Goal: Information Seeking & Learning: Learn about a topic

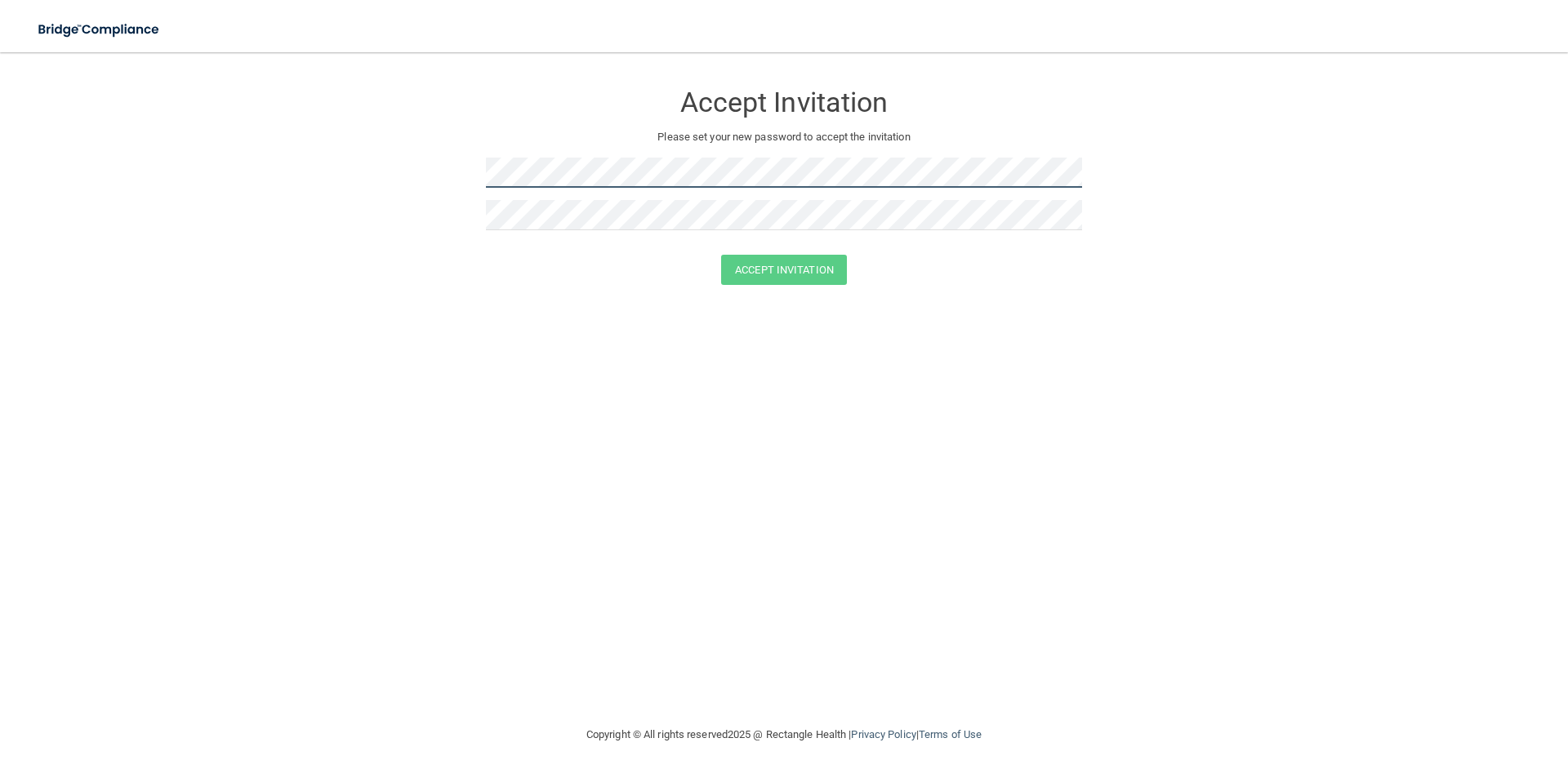
click at [320, 157] on form "Accept Invitation Please set your new password to accept the invitation Accept …" at bounding box center [784, 186] width 1503 height 236
click at [825, 261] on button "Accept Invitation" at bounding box center [784, 269] width 126 height 30
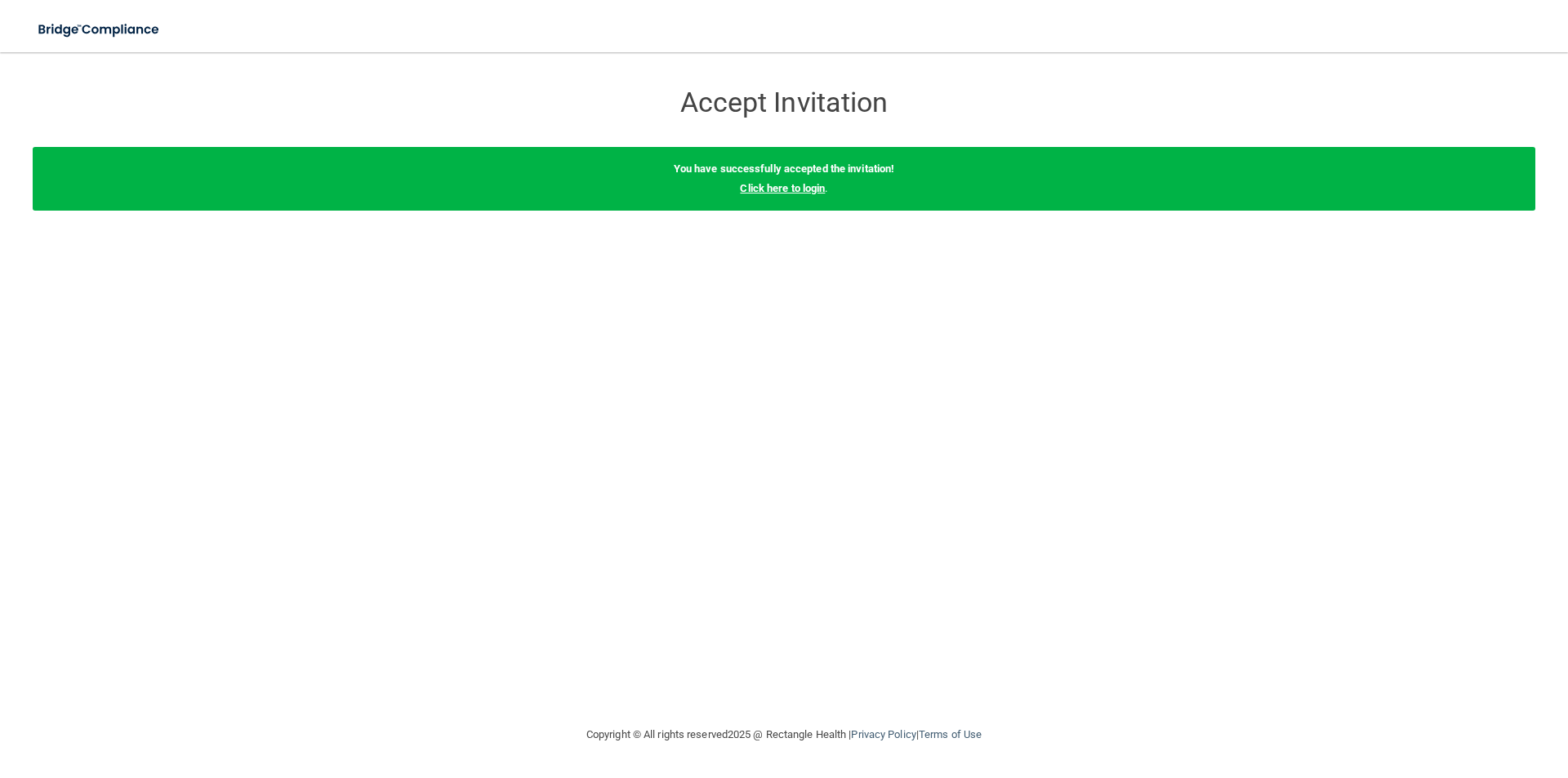
click at [786, 185] on link "Click here to login" at bounding box center [782, 187] width 85 height 12
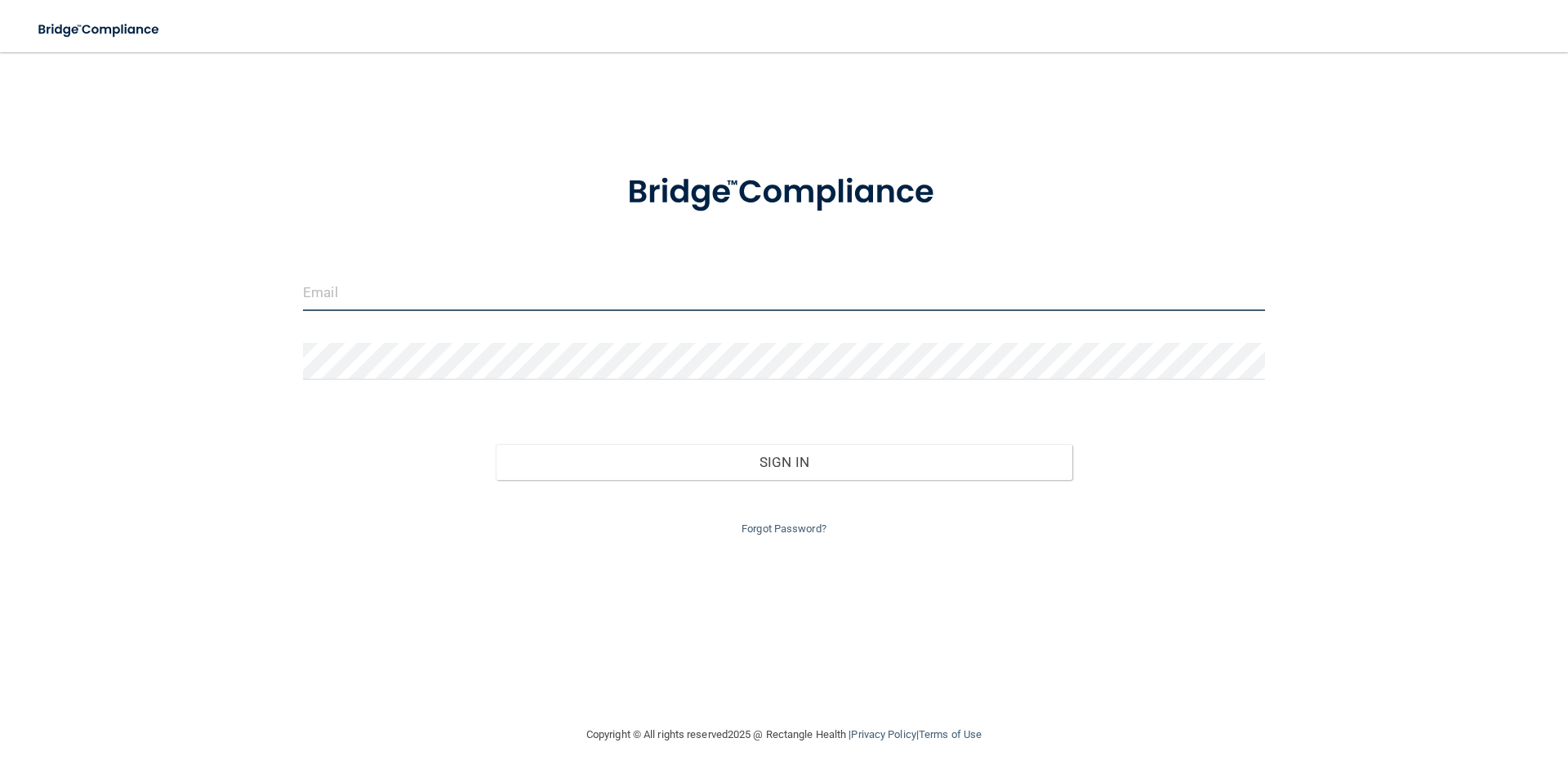
type input "[EMAIL_ADDRESS][DOMAIN_NAME]"
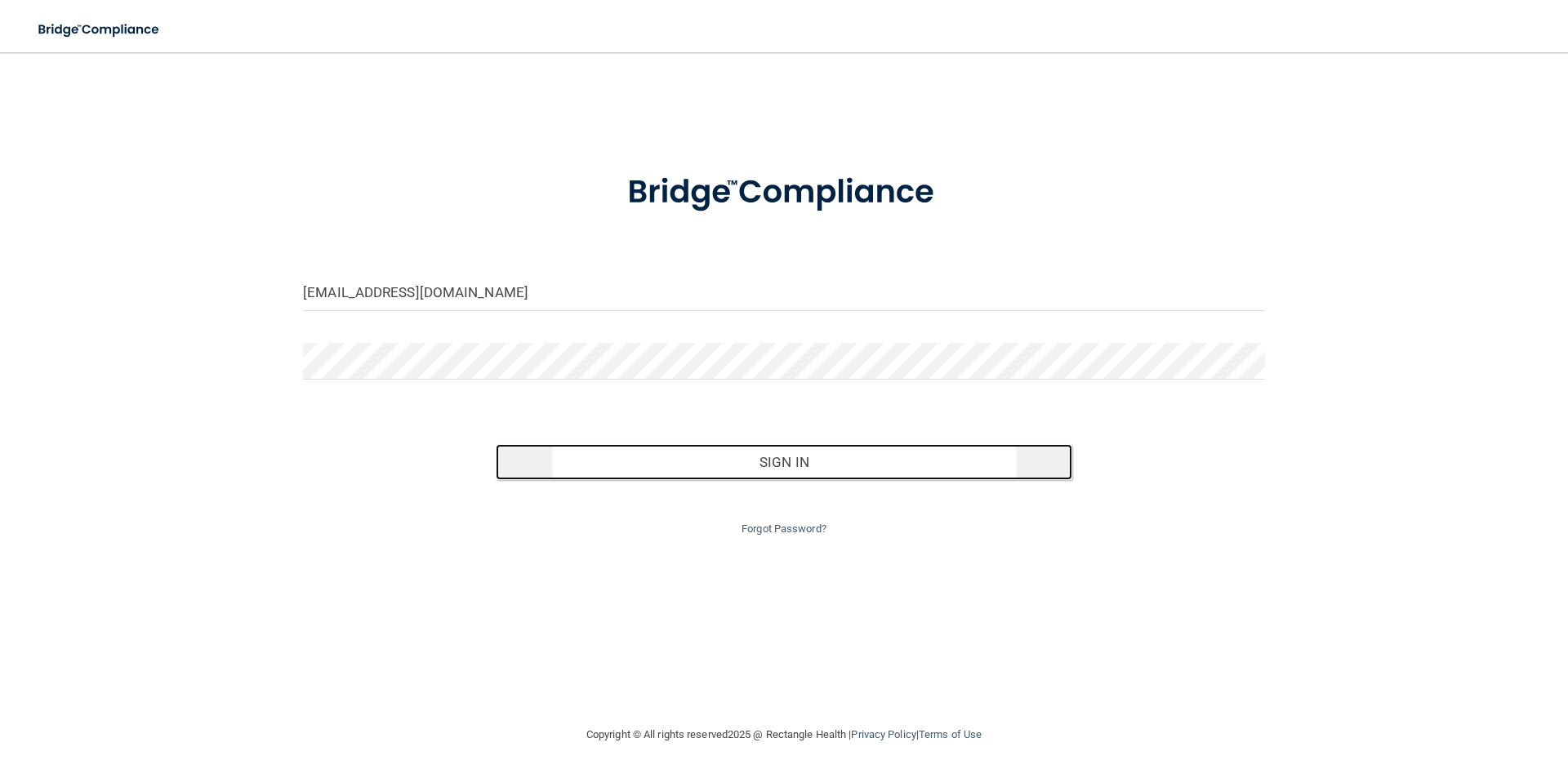
click at [799, 469] on button "Sign In" at bounding box center [784, 461] width 577 height 36
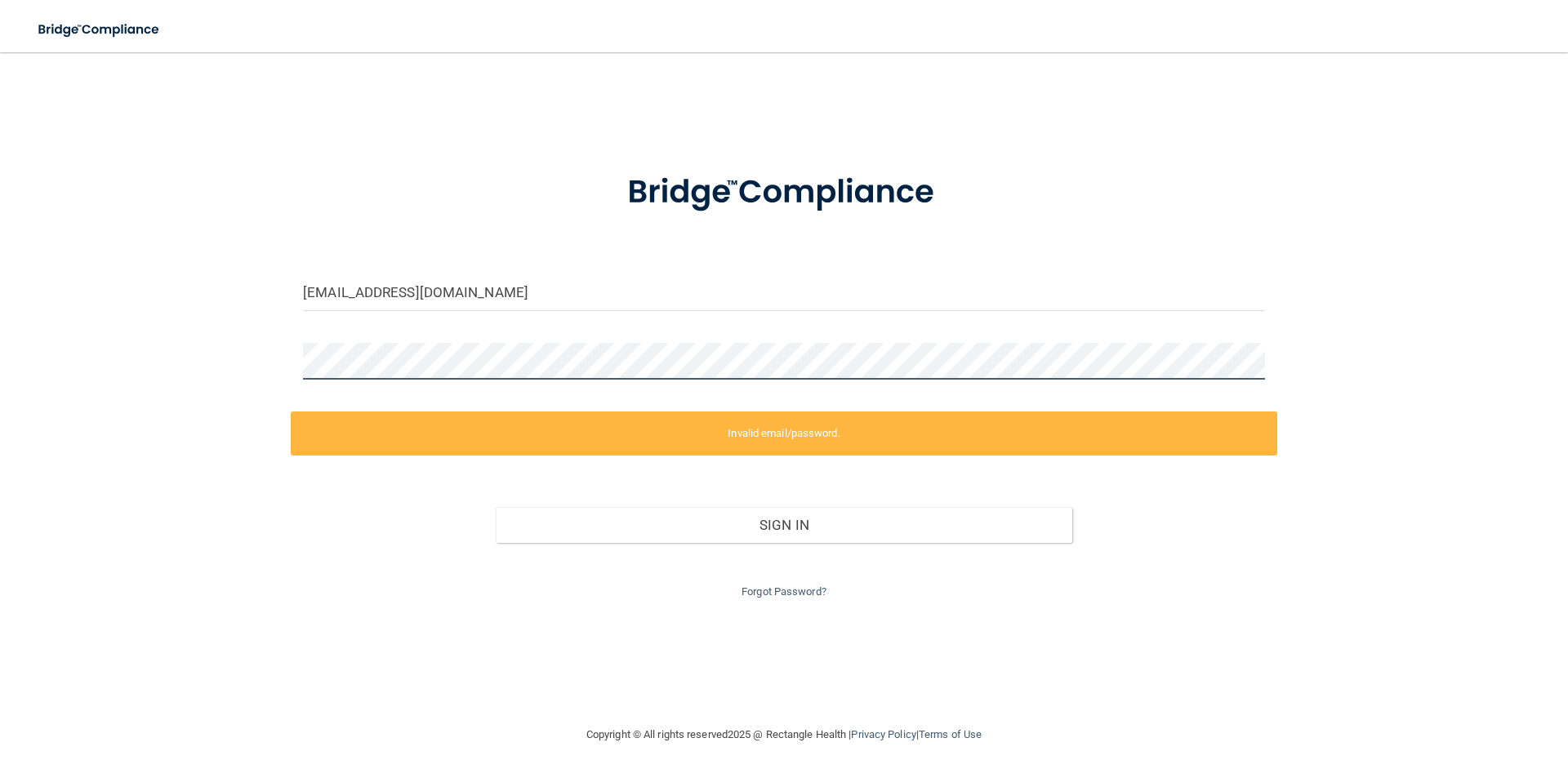
click at [23, 324] on main "[EMAIL_ADDRESS][DOMAIN_NAME] Invalid email/password. You don't have permission …" at bounding box center [784, 415] width 1568 height 725
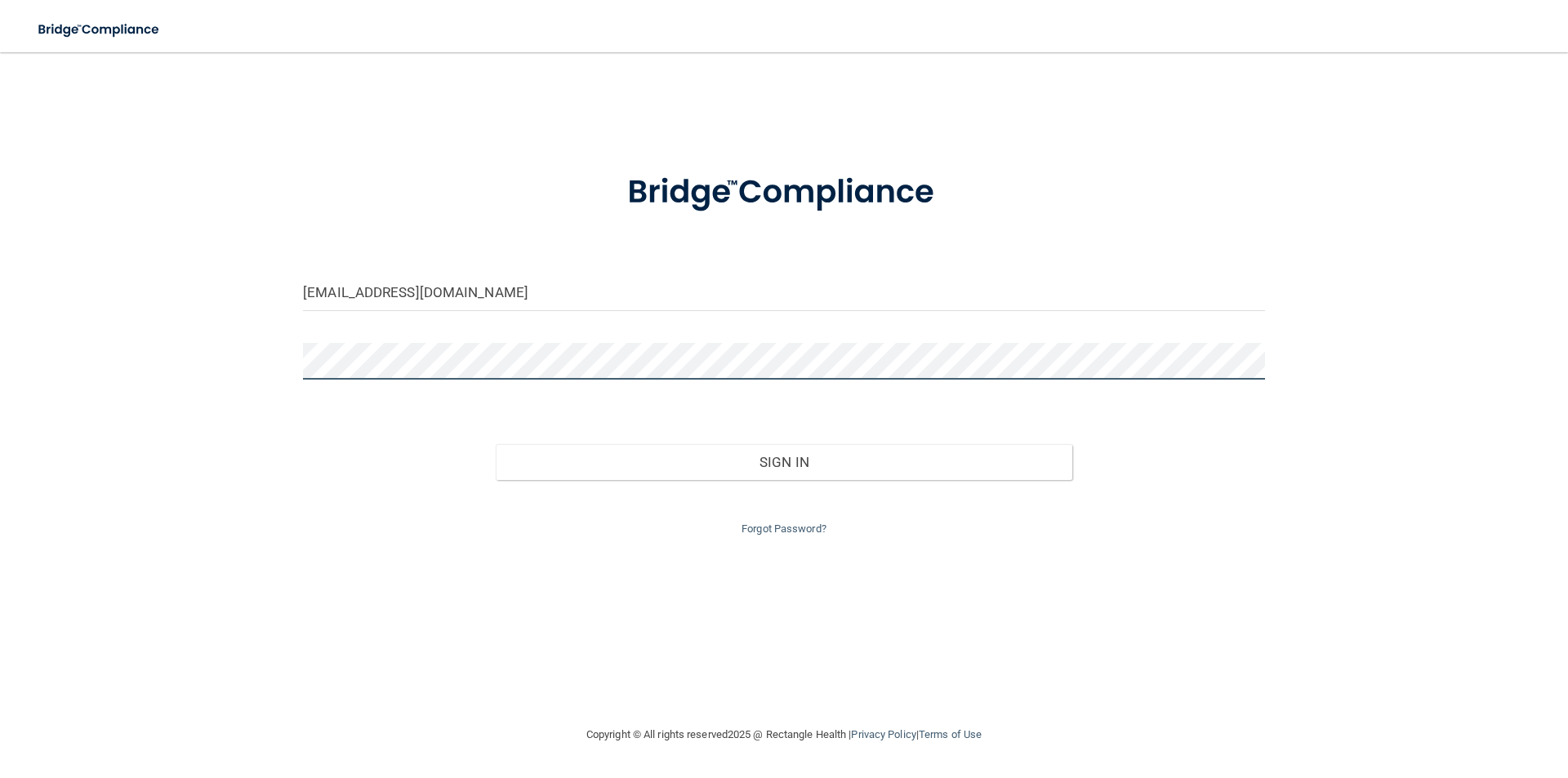
click at [496, 444] on button "Sign In" at bounding box center [784, 461] width 577 height 36
click at [762, 442] on div "Sign In" at bounding box center [784, 446] width 987 height 68
click at [761, 456] on div "[EMAIL_ADDRESS][DOMAIN_NAME] Invalid email/password. You don't have permission …" at bounding box center [784, 388] width 1503 height 640
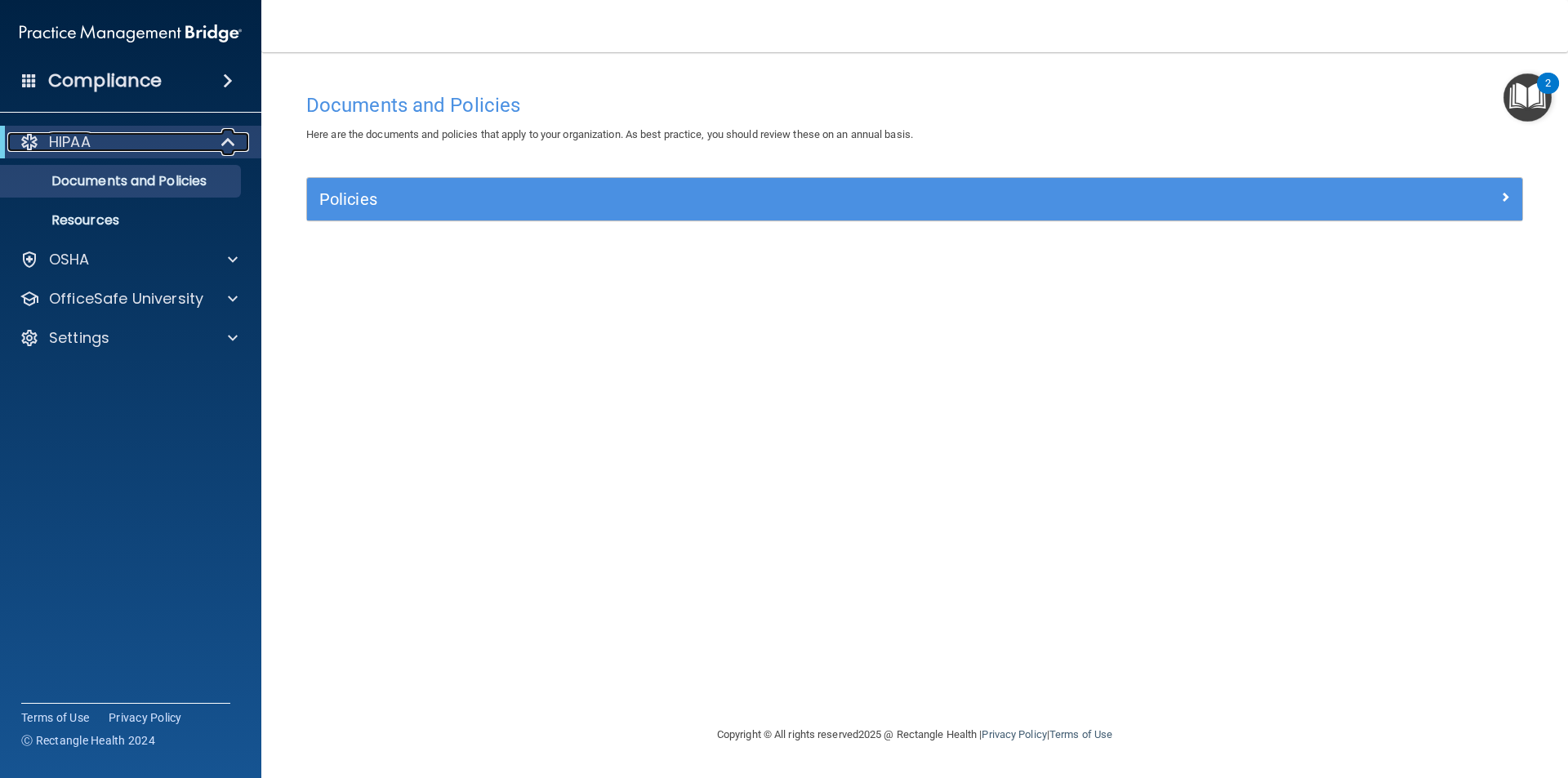
click at [69, 145] on p "HIPAA" at bounding box center [69, 141] width 42 height 19
click at [89, 174] on p "Documents and Policies" at bounding box center [121, 182] width 223 height 17
click at [104, 149] on div "HIPAA" at bounding box center [108, 141] width 201 height 19
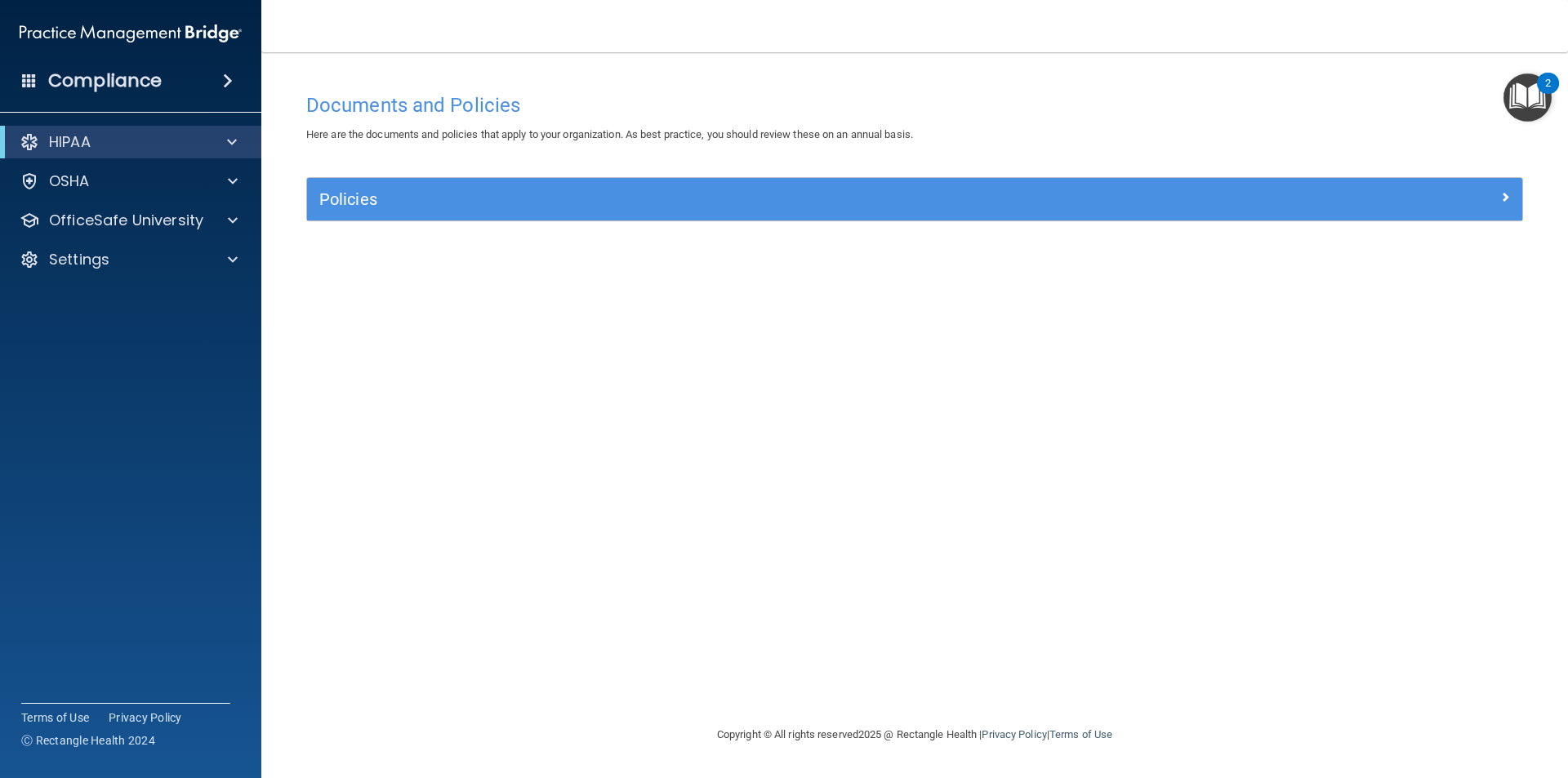
click at [124, 69] on h4 "Compliance" at bounding box center [104, 80] width 114 height 23
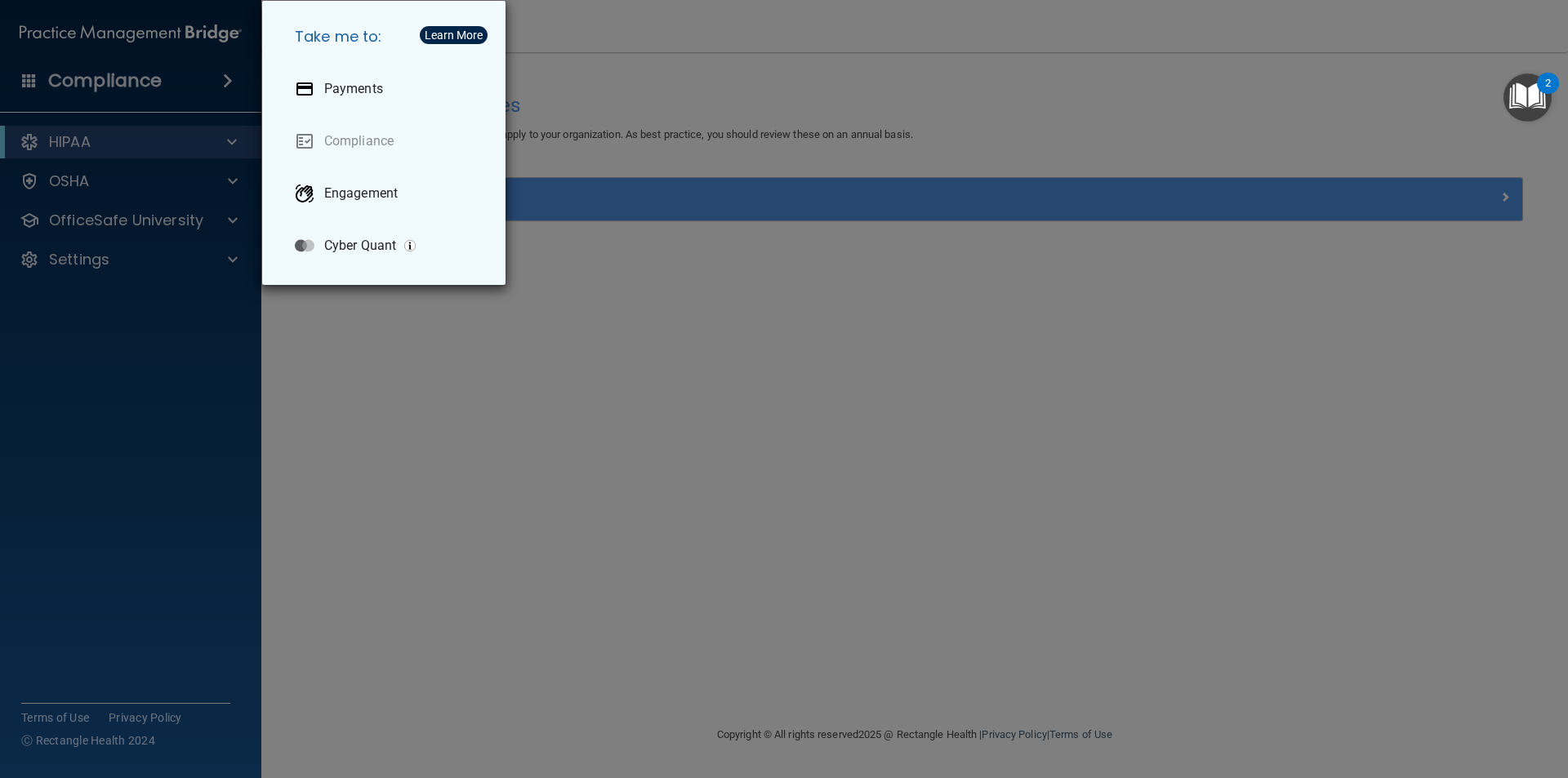
click at [126, 88] on div "Take me to: Payments Compliance Engagement Cyber Quant" at bounding box center [784, 389] width 1568 height 778
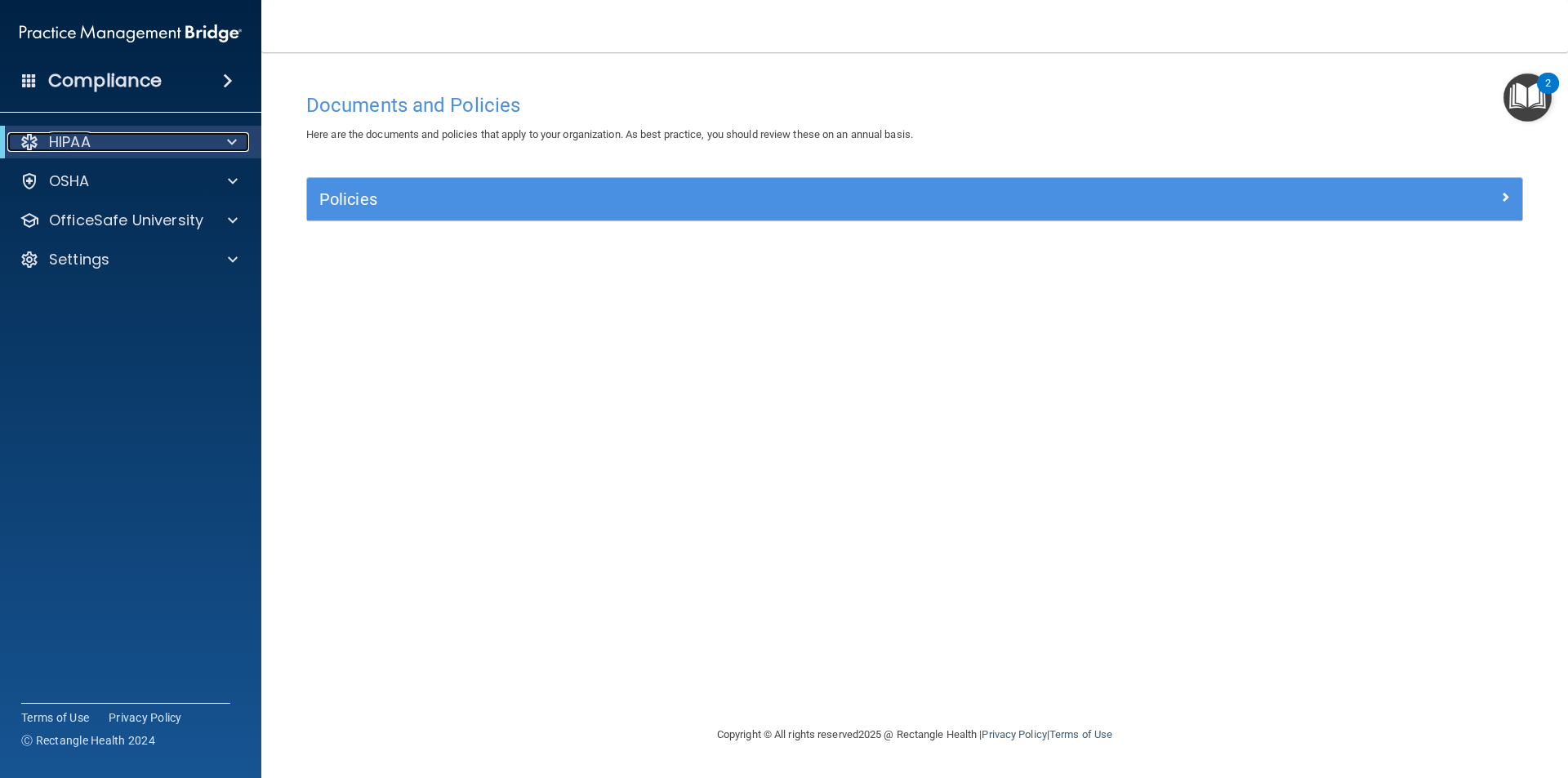
click at [58, 145] on p "HIPAA" at bounding box center [69, 141] width 42 height 19
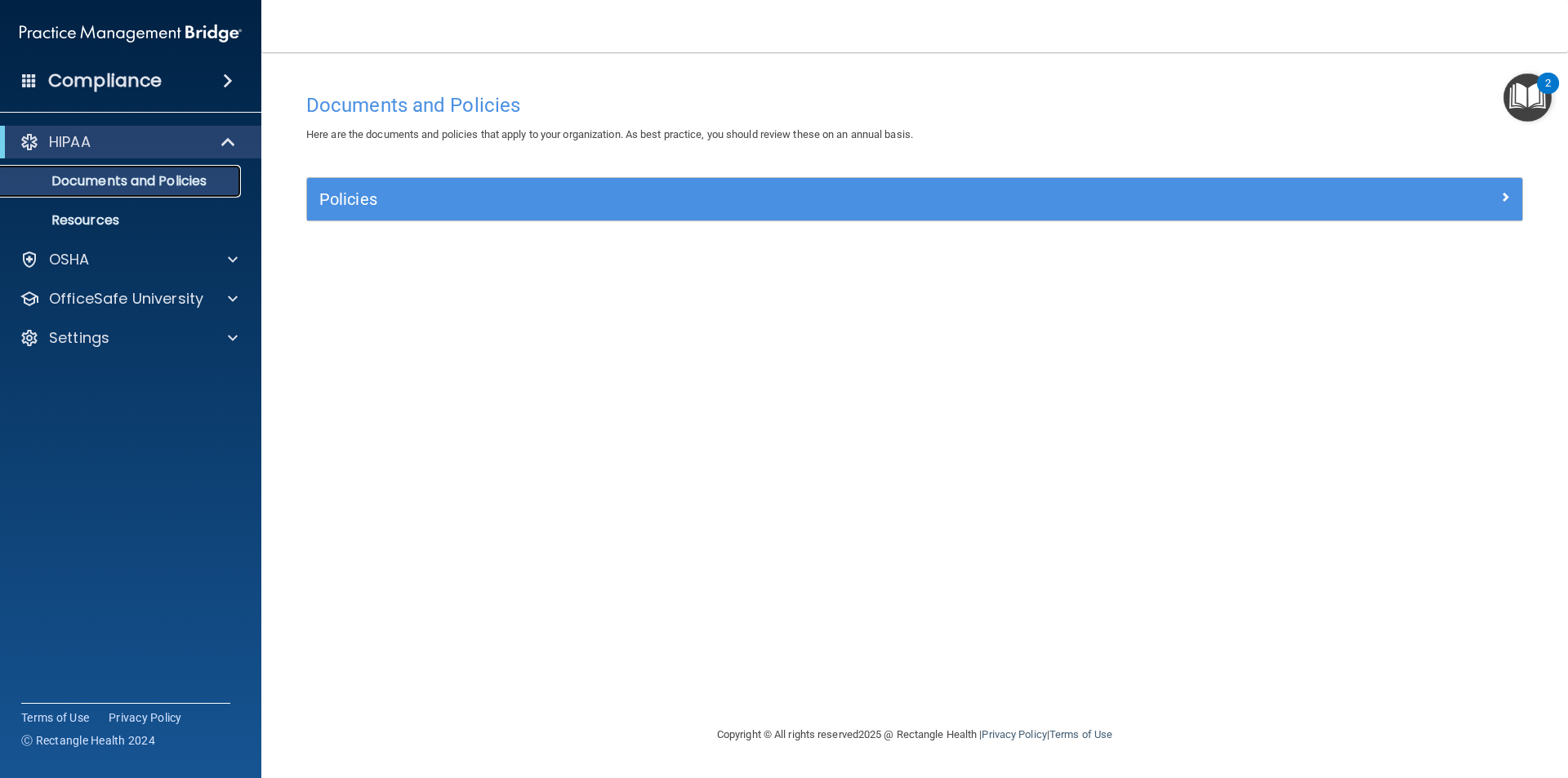
click at [67, 189] on p "Documents and Policies" at bounding box center [121, 182] width 223 height 17
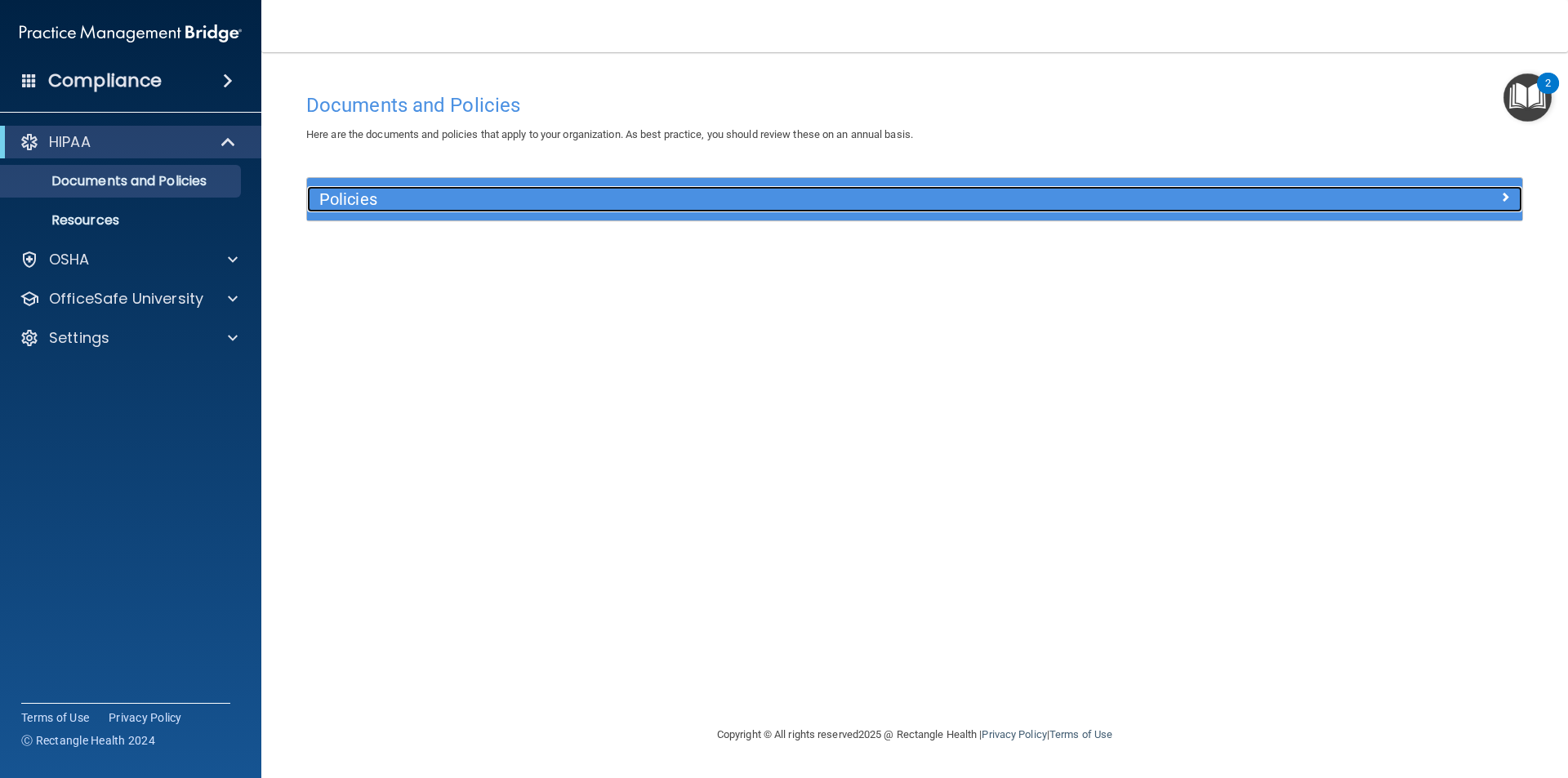
click at [341, 209] on div "Policies" at bounding box center [763, 199] width 911 height 26
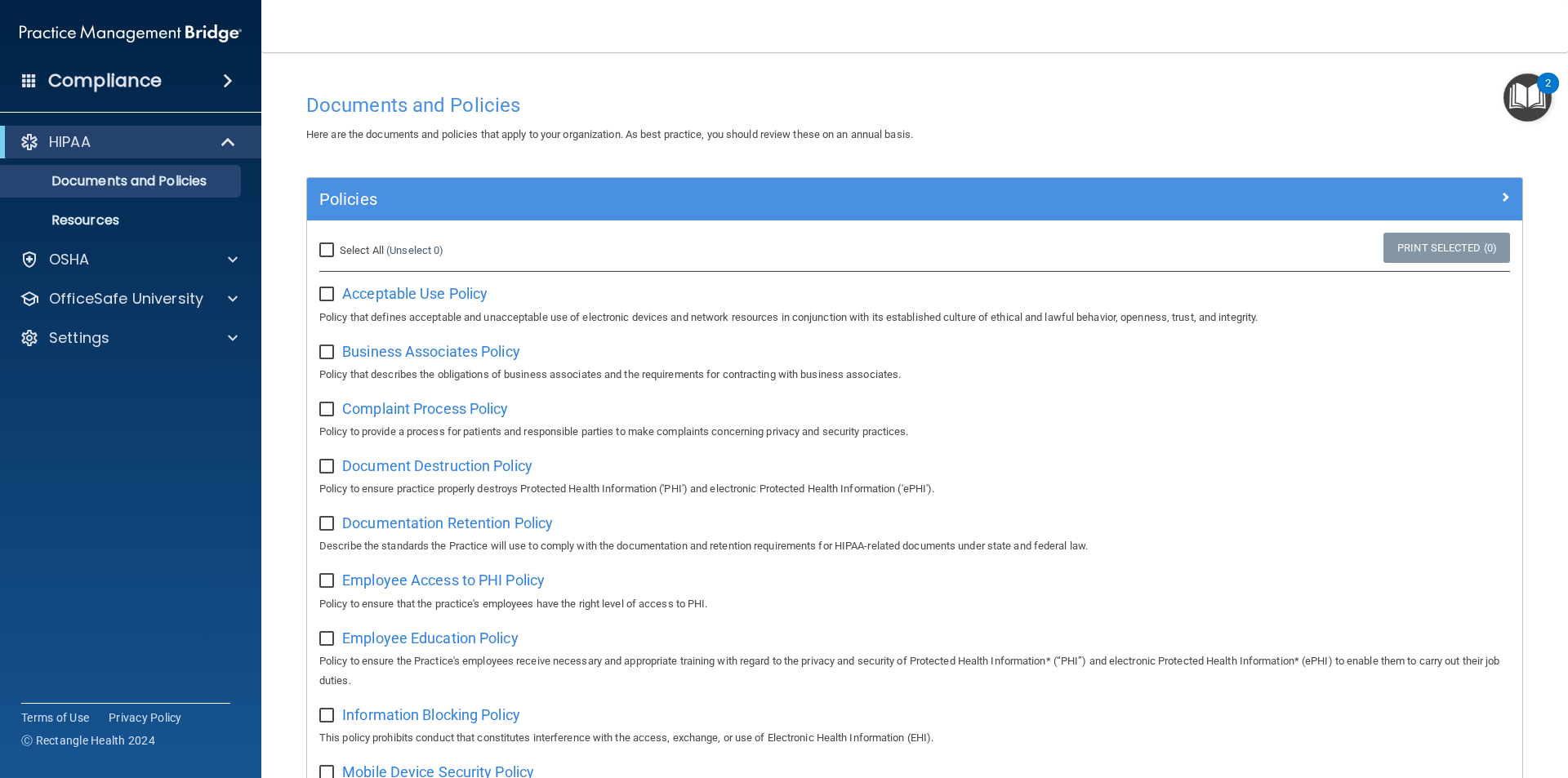
click at [320, 246] on input "Select All (Unselect 0) Unselect All" at bounding box center [329, 250] width 18 height 13
checkbox input "true"
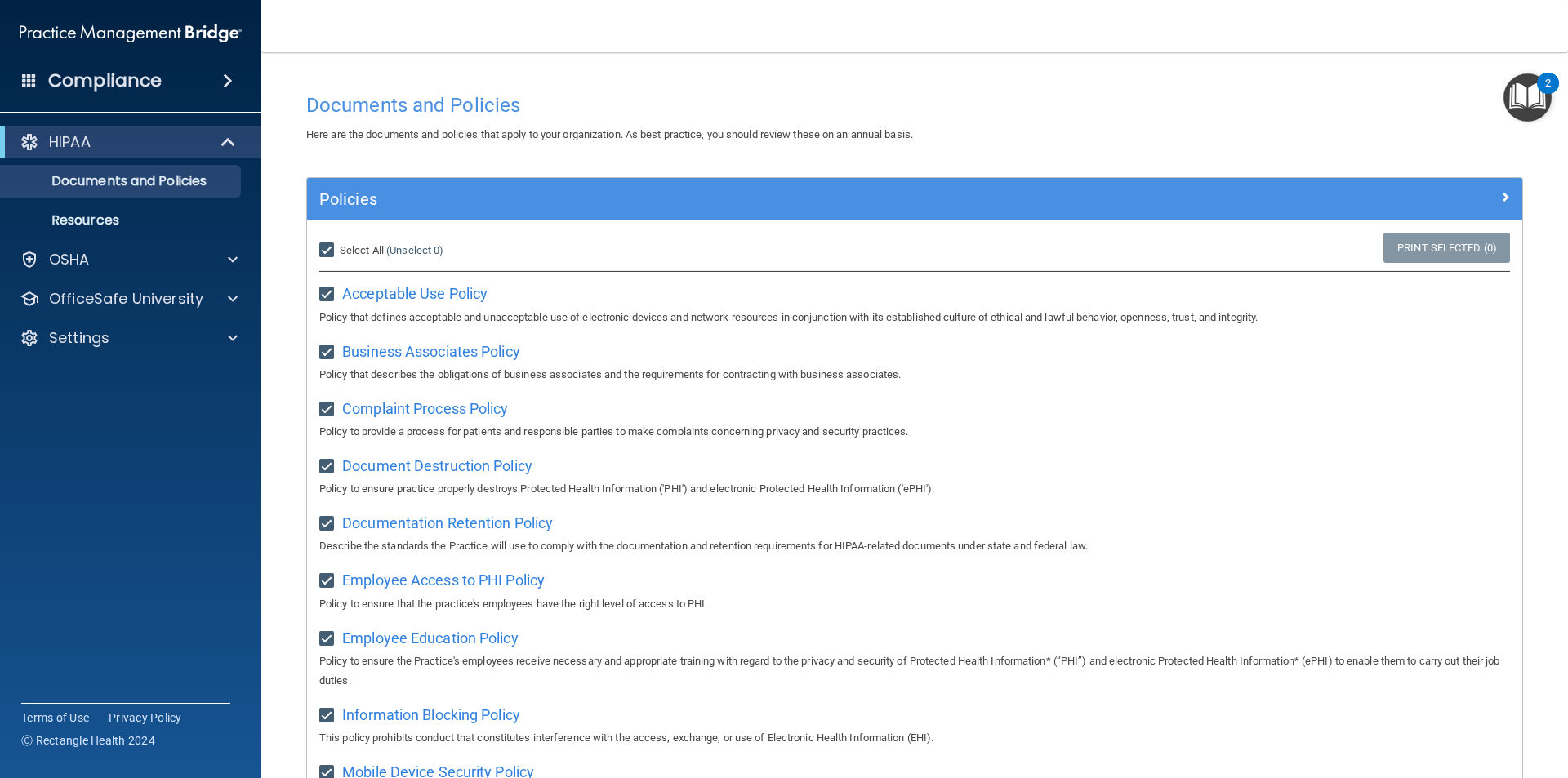
checkbox input "true"
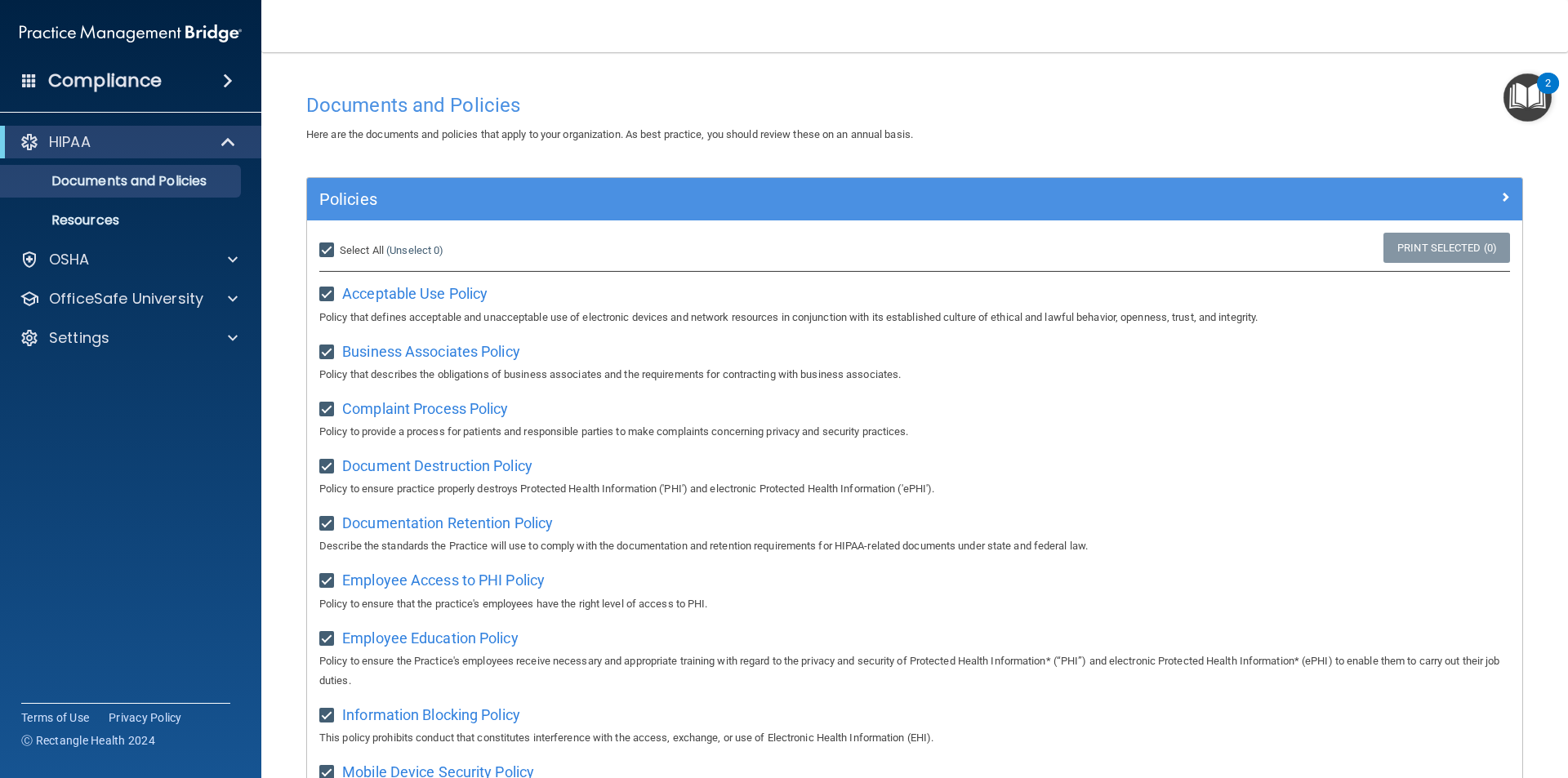
checkbox input "true"
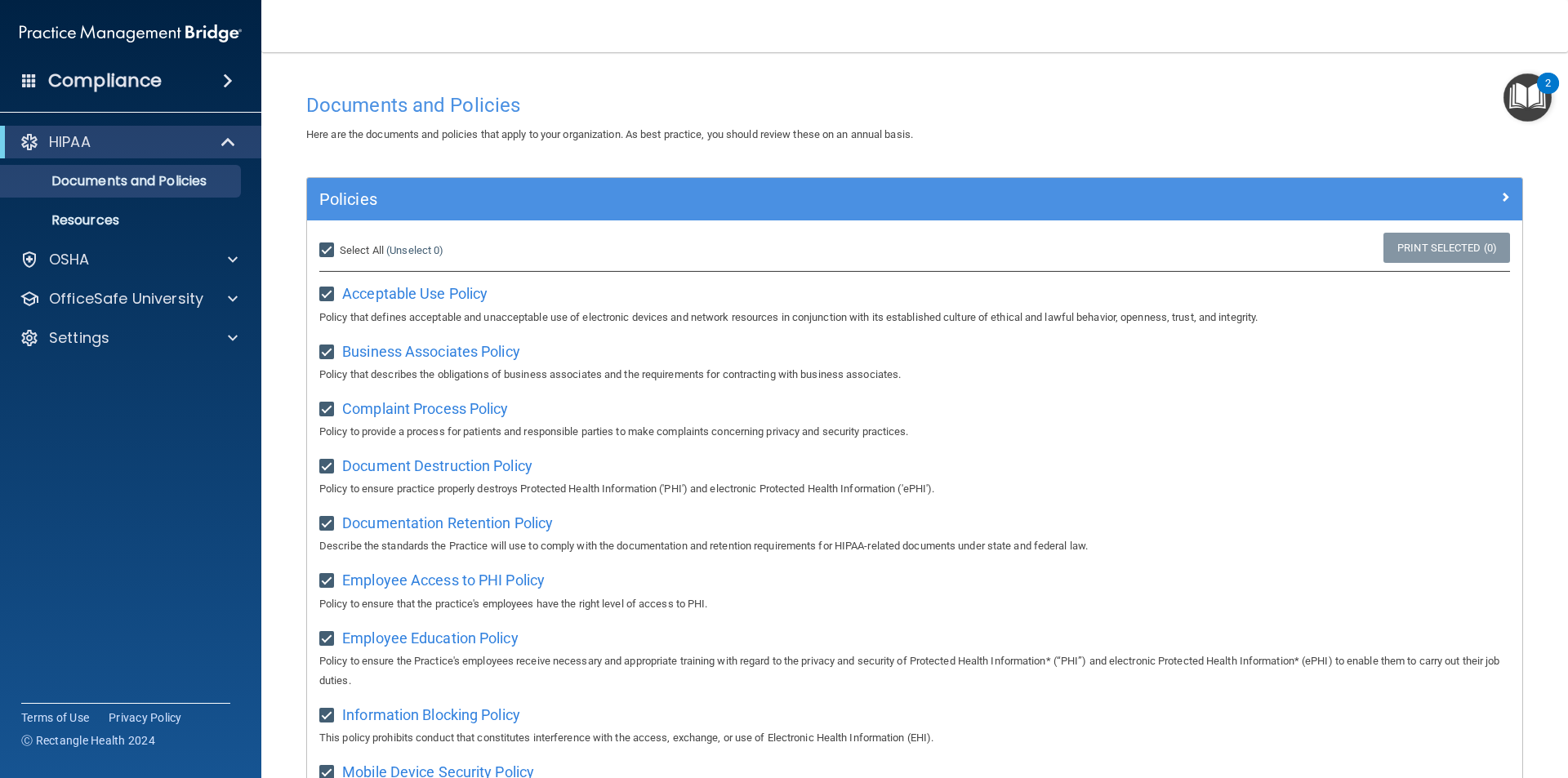
checkbox input "true"
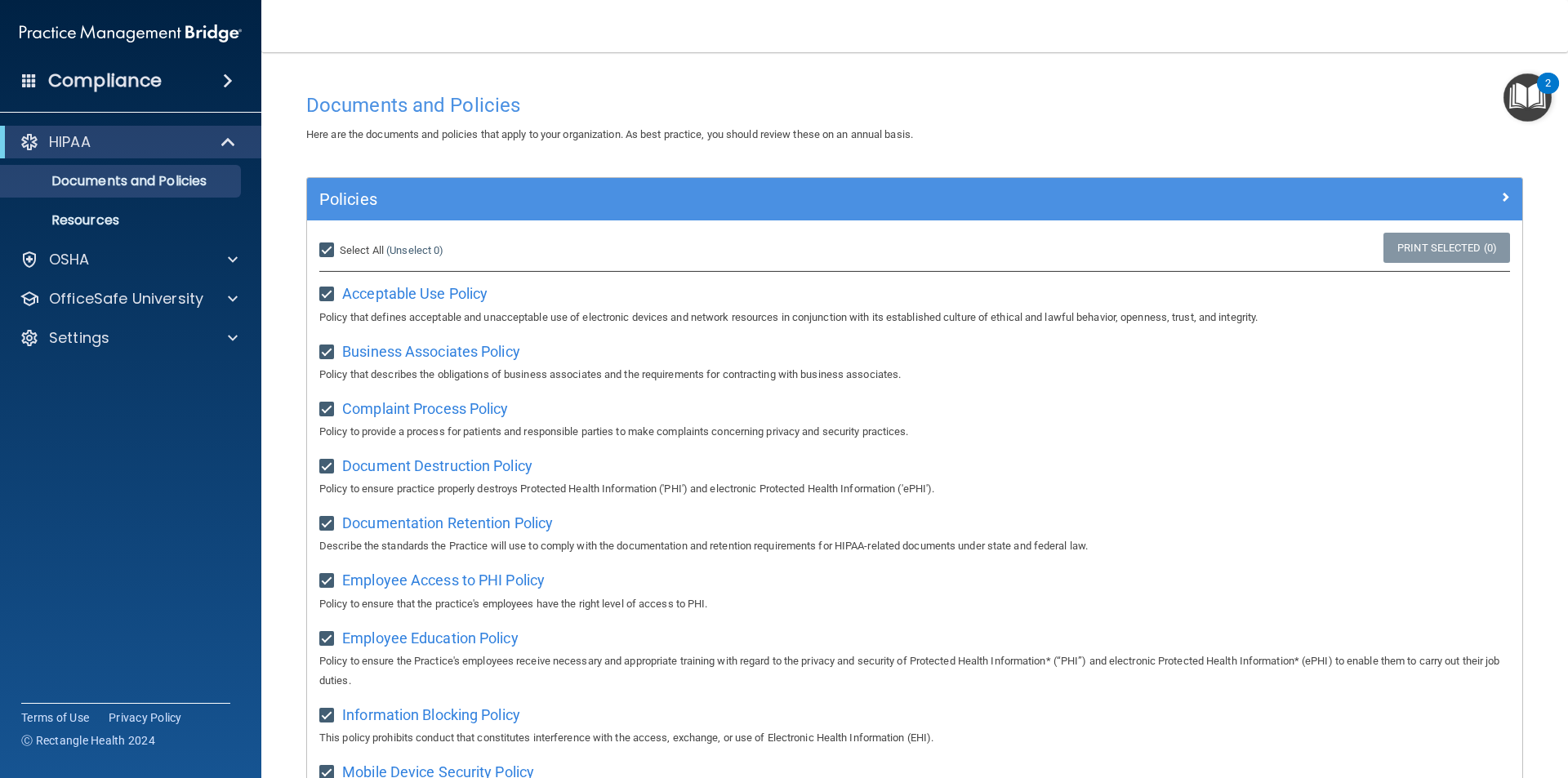
checkbox input "true"
click at [327, 247] on input "Select All (Unselect 21) Unselect All" at bounding box center [329, 250] width 18 height 13
checkbox input "false"
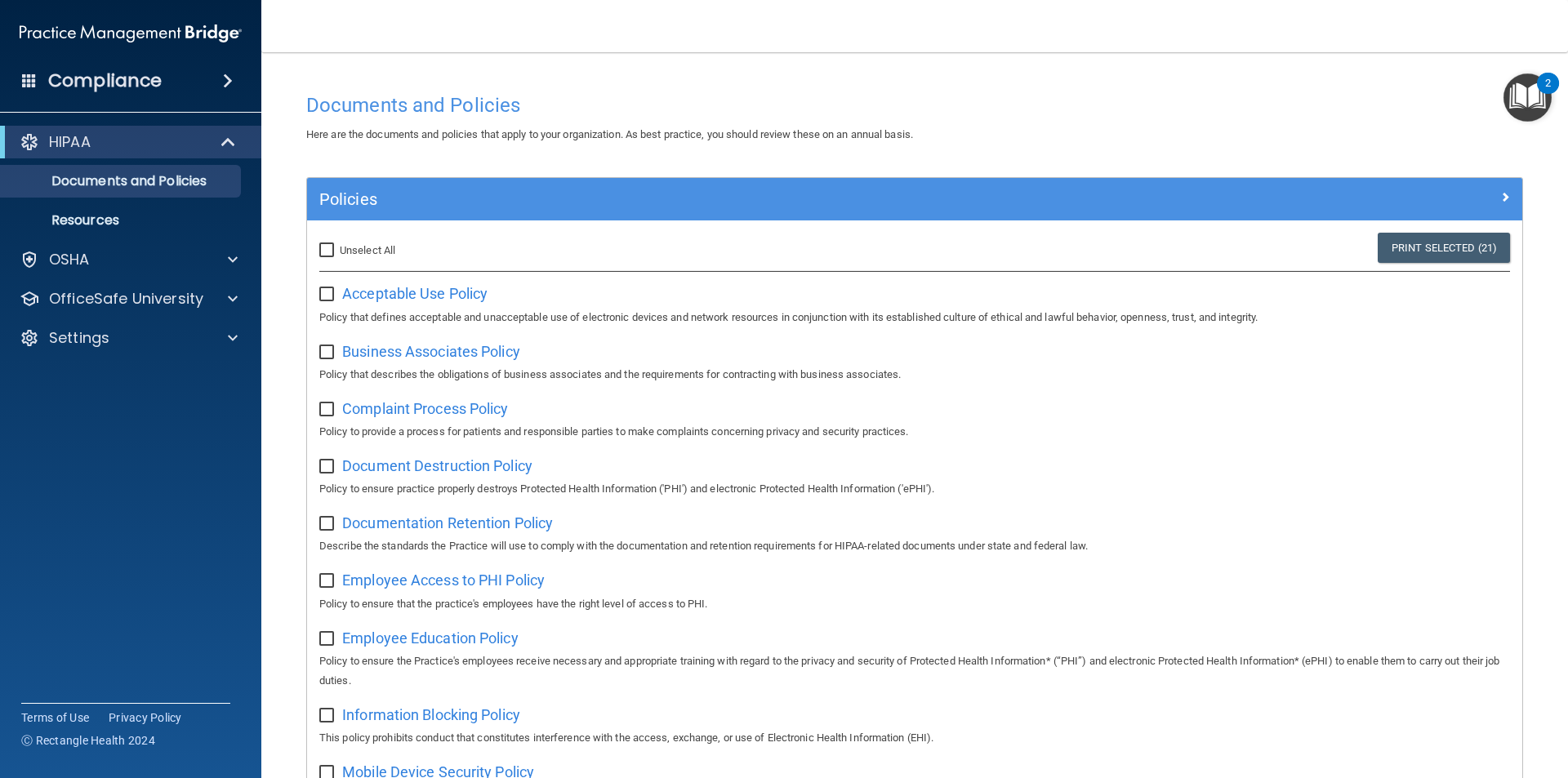
checkbox input "false"
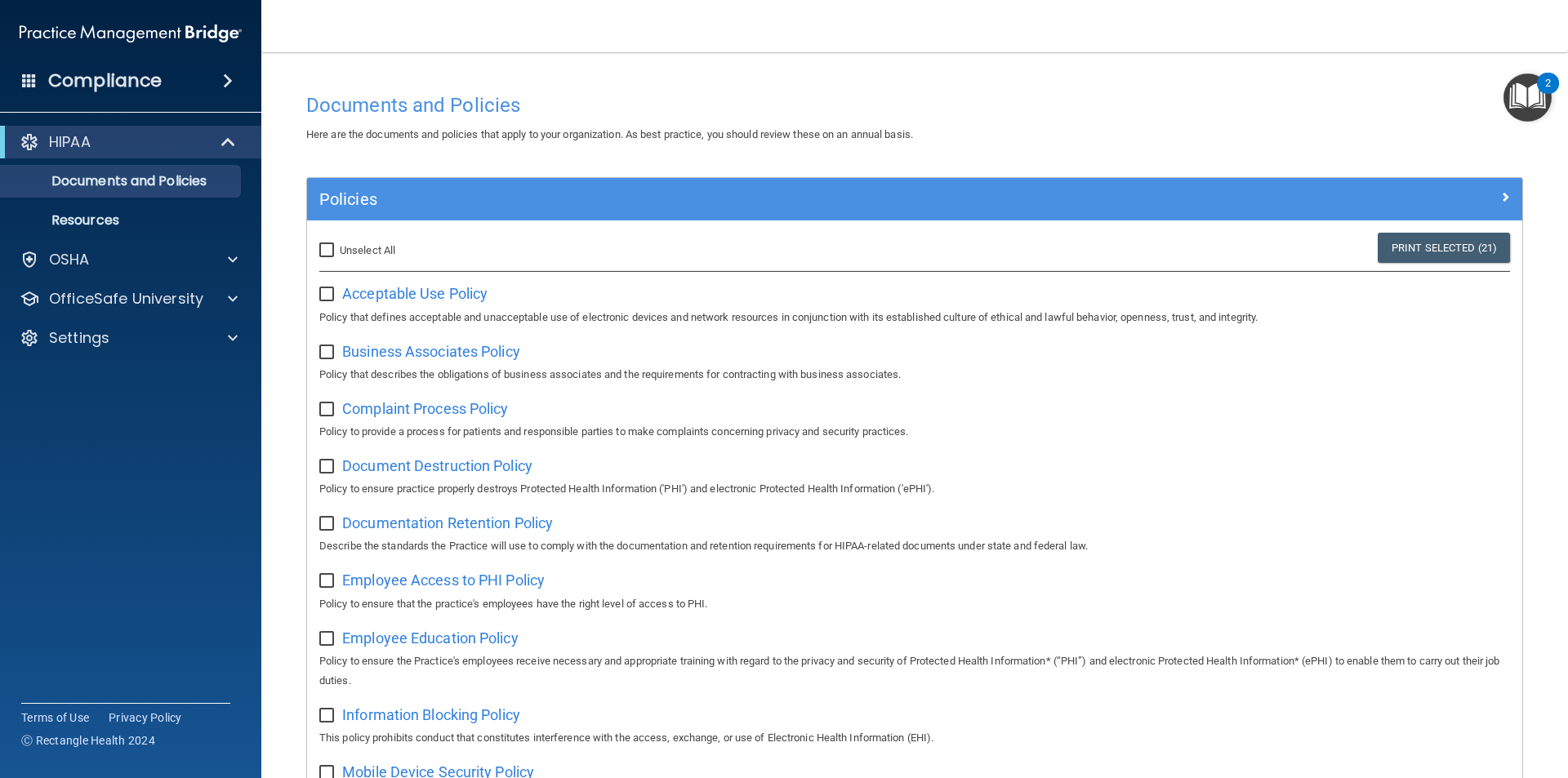
checkbox input "false"
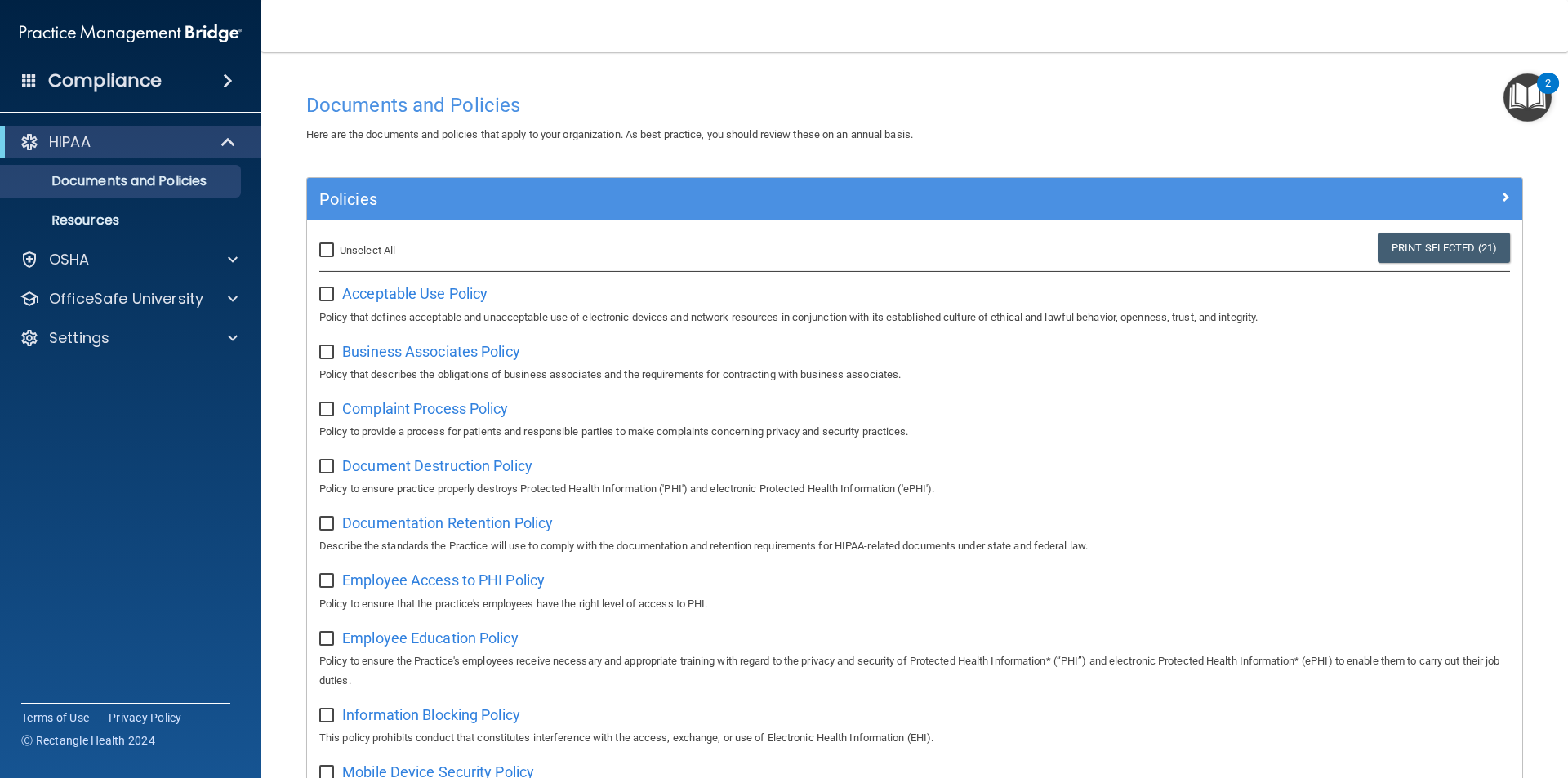
checkbox input "false"
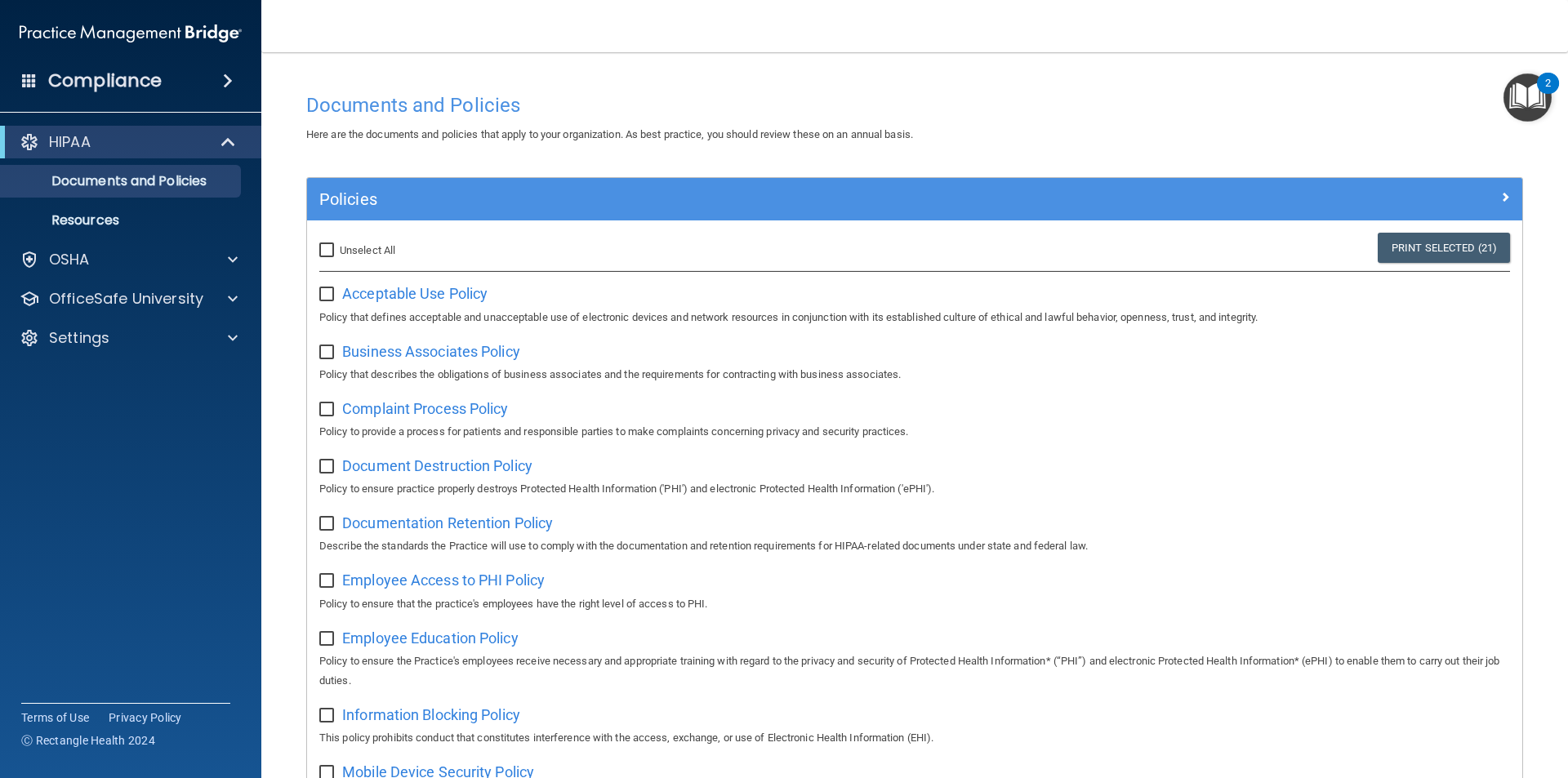
checkbox input "false"
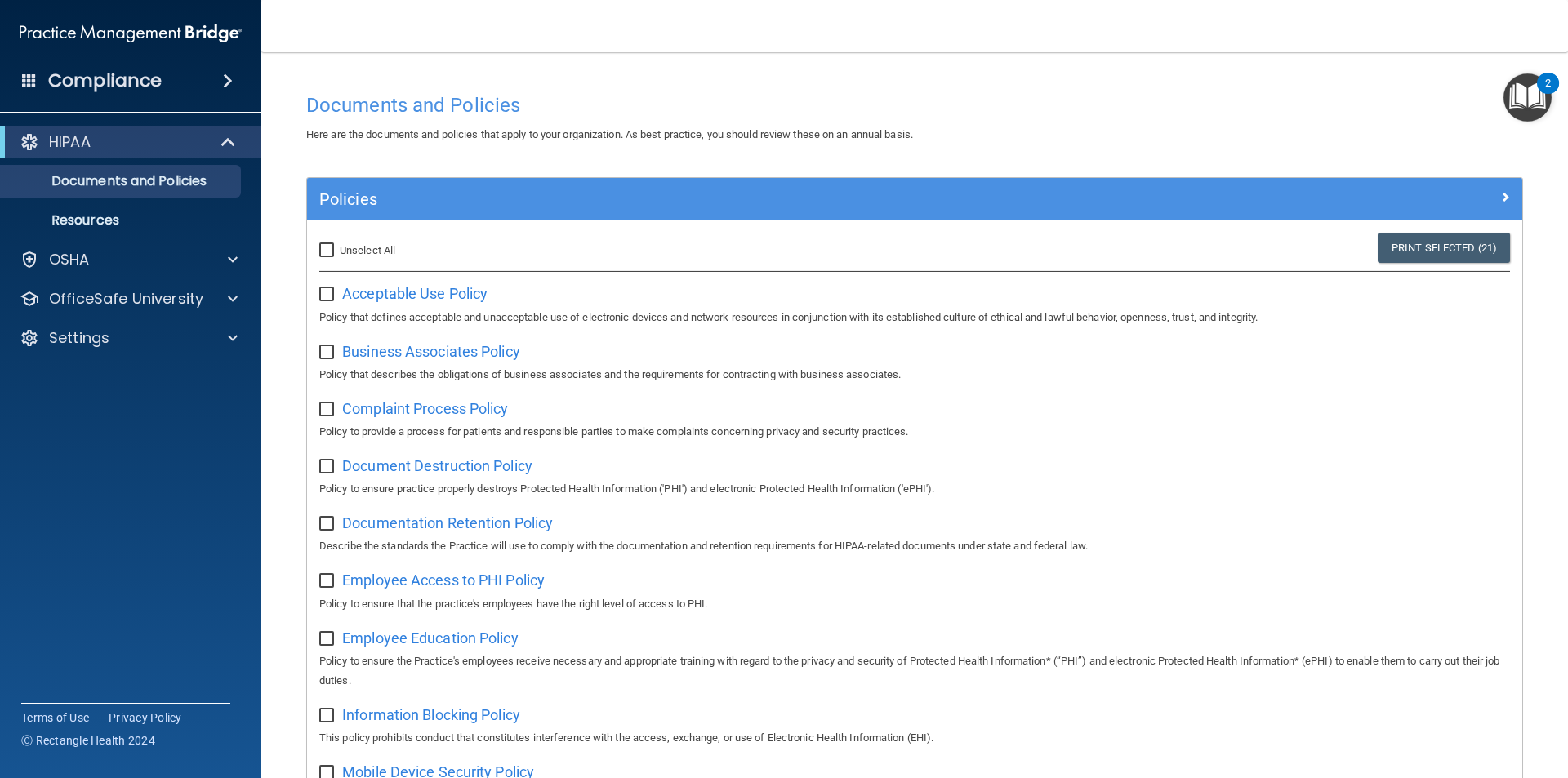
checkbox input "false"
click at [324, 303] on div "Acceptable Use Policy Policy that defines acceptable and unacceptable use of el…" at bounding box center [915, 303] width 1191 height 46
click at [112, 217] on p "Resources" at bounding box center [121, 221] width 223 height 17
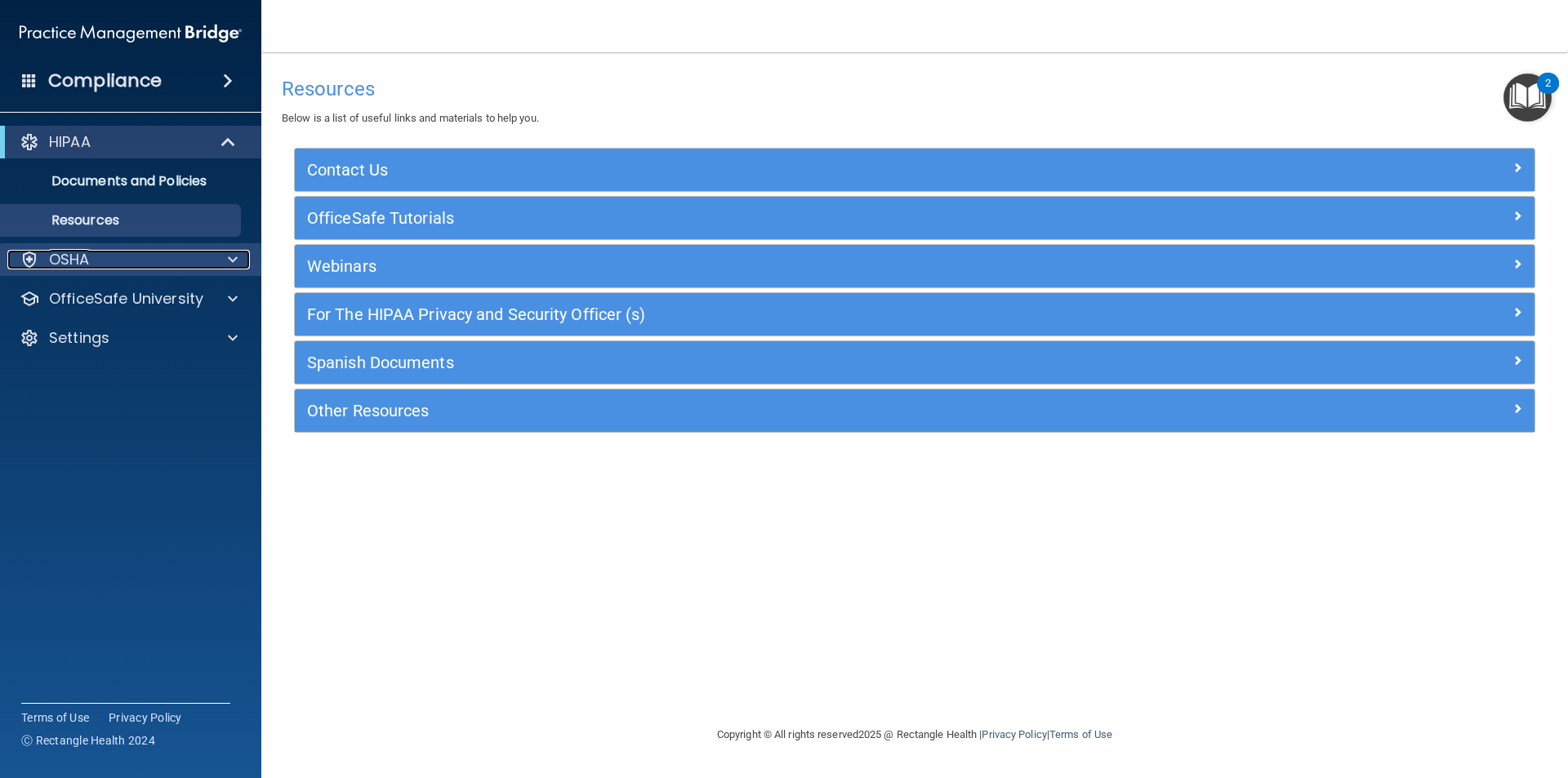
click at [86, 256] on p "OSHA" at bounding box center [69, 259] width 41 height 19
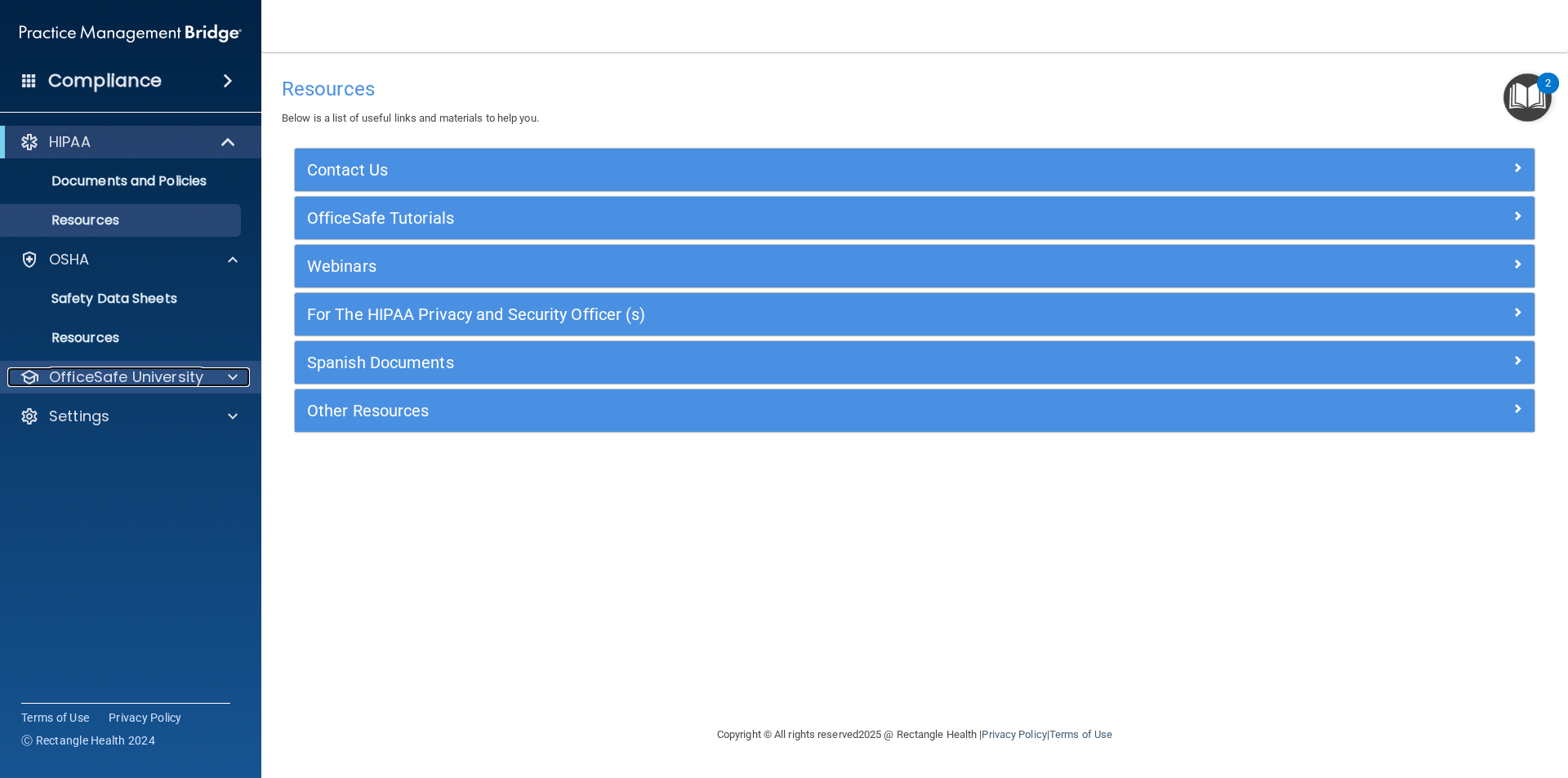
click at [138, 378] on p "OfficeSafe University" at bounding box center [126, 377] width 154 height 19
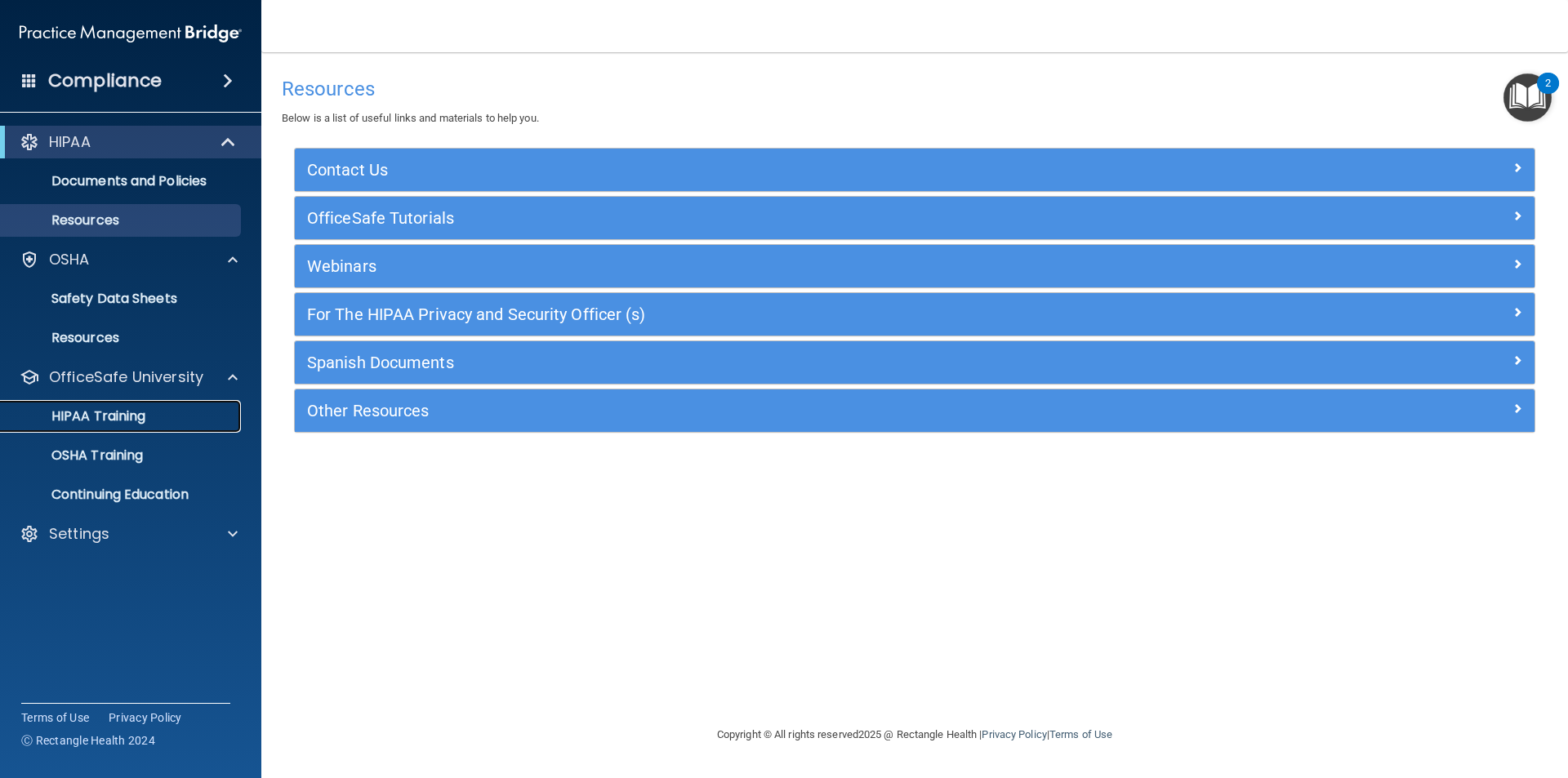
click at [139, 406] on link "HIPAA Training" at bounding box center [112, 415] width 258 height 32
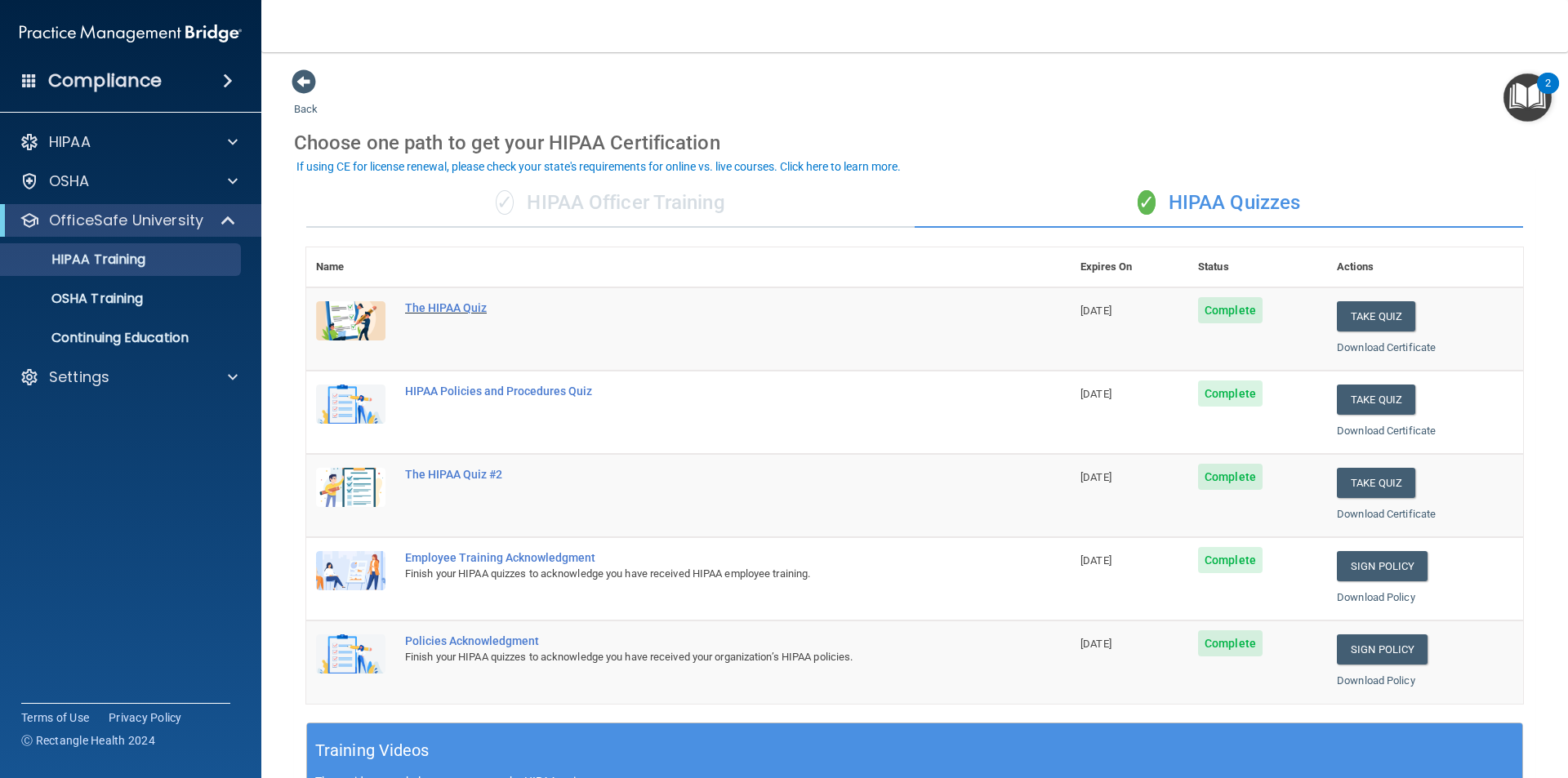
click at [449, 310] on div "The HIPAA Quiz" at bounding box center [697, 307] width 584 height 13
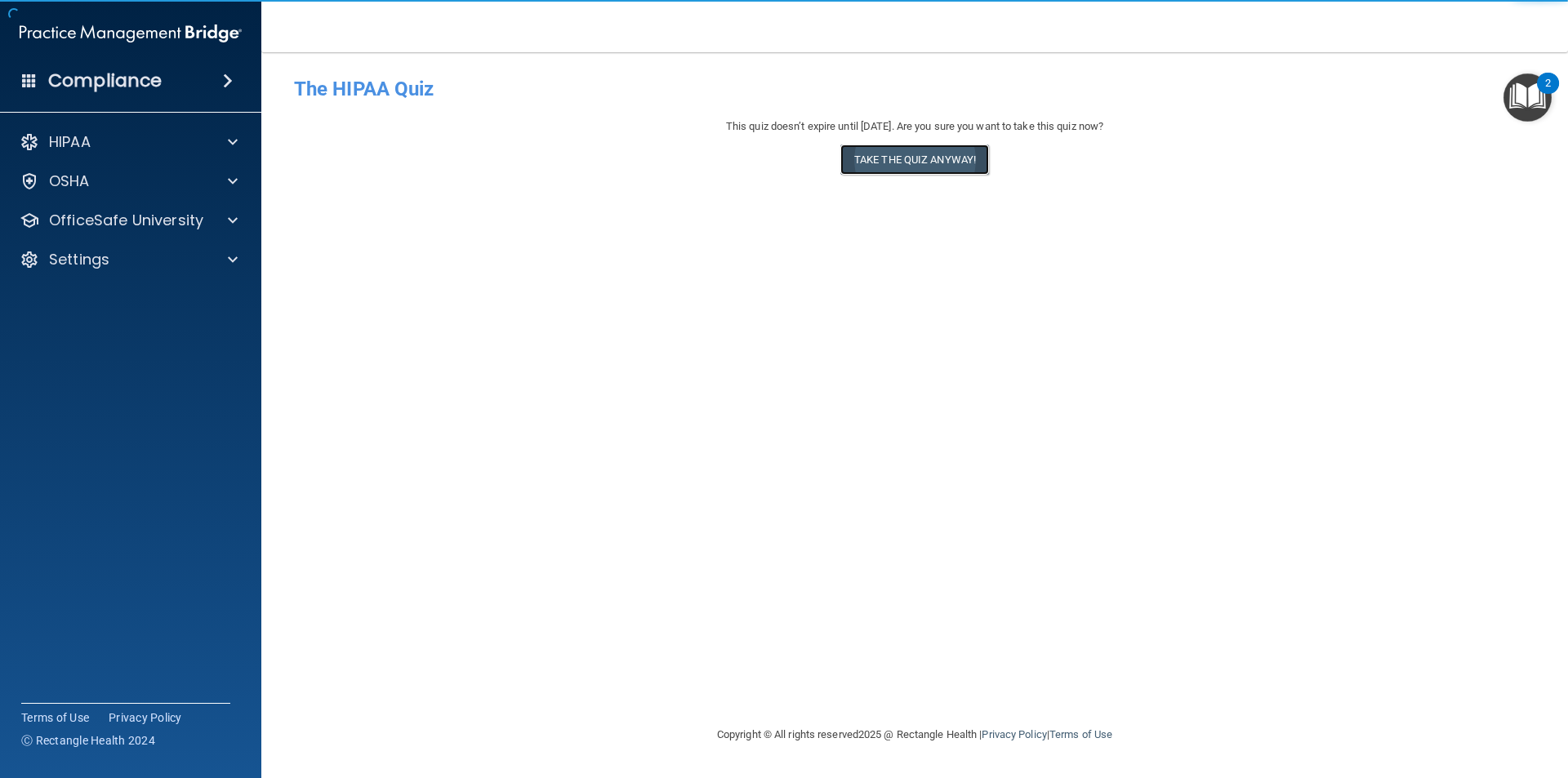
click at [923, 153] on button "Take the quiz anyway!" at bounding box center [914, 160] width 149 height 30
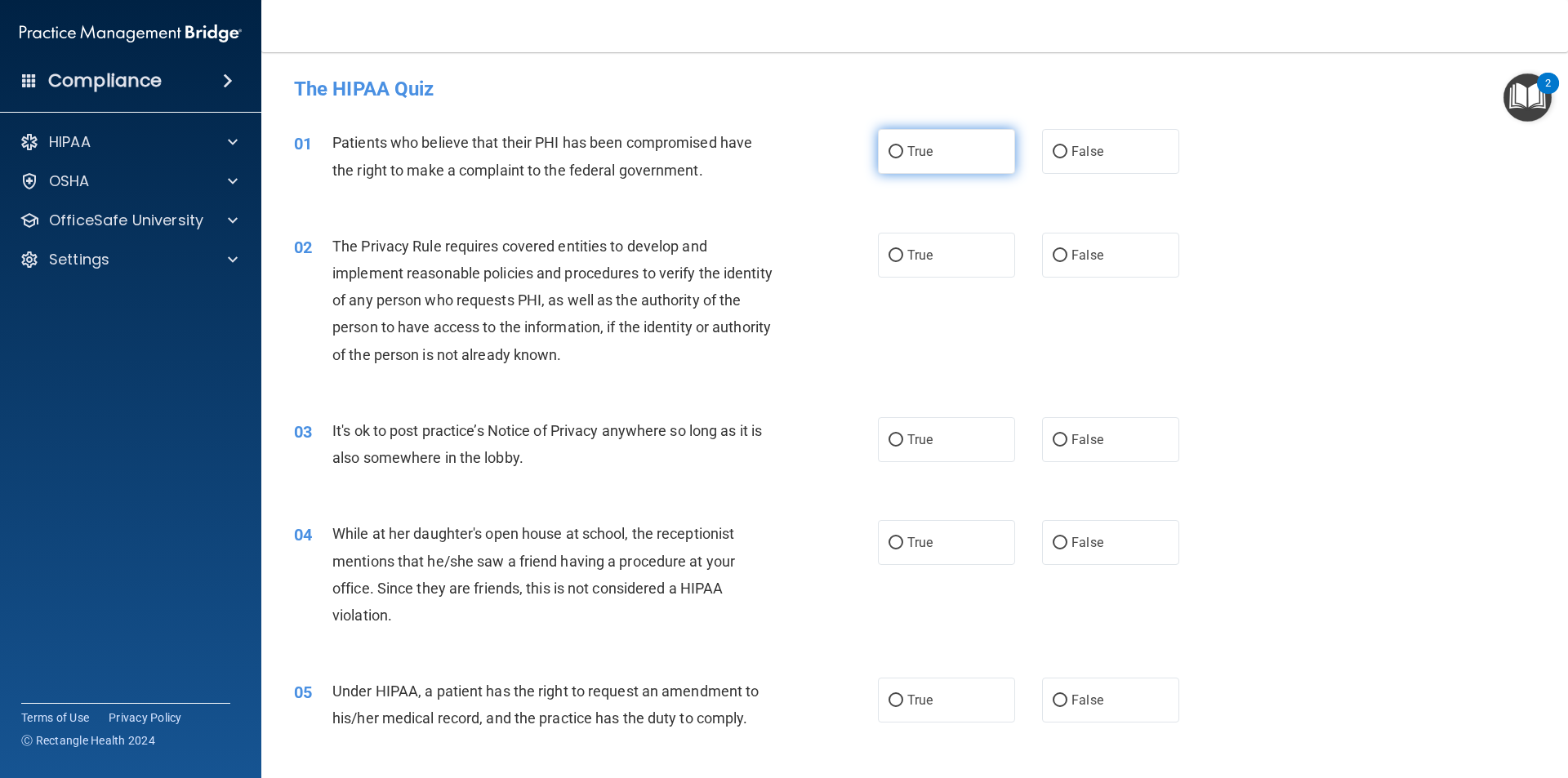
click at [934, 154] on label "True" at bounding box center [947, 151] width 138 height 45
click at [903, 154] on input "True" at bounding box center [896, 151] width 15 height 12
radio input "true"
click at [966, 243] on label "True" at bounding box center [947, 255] width 138 height 45
click at [903, 250] on input "True" at bounding box center [896, 256] width 15 height 12
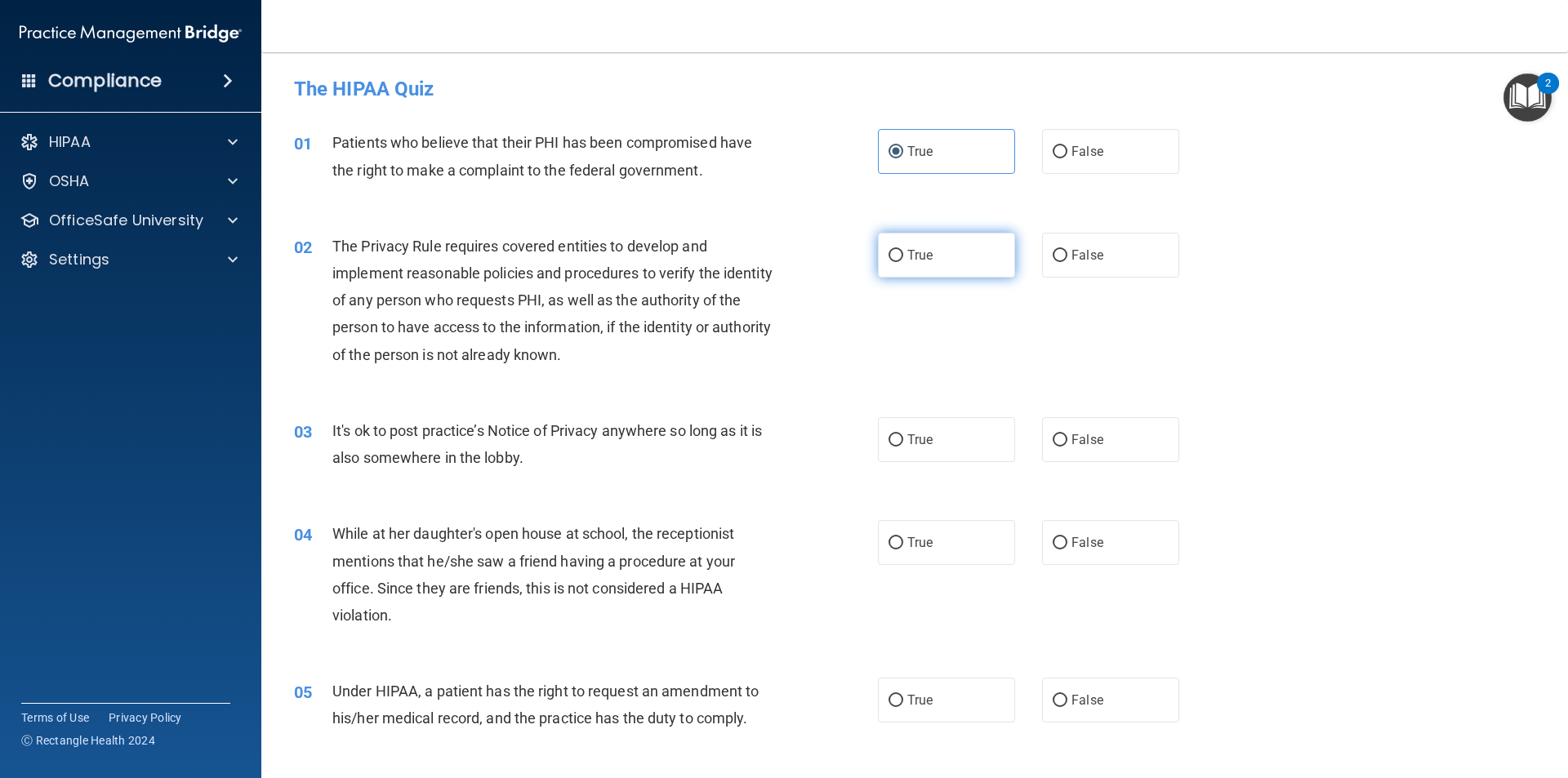
radio input "true"
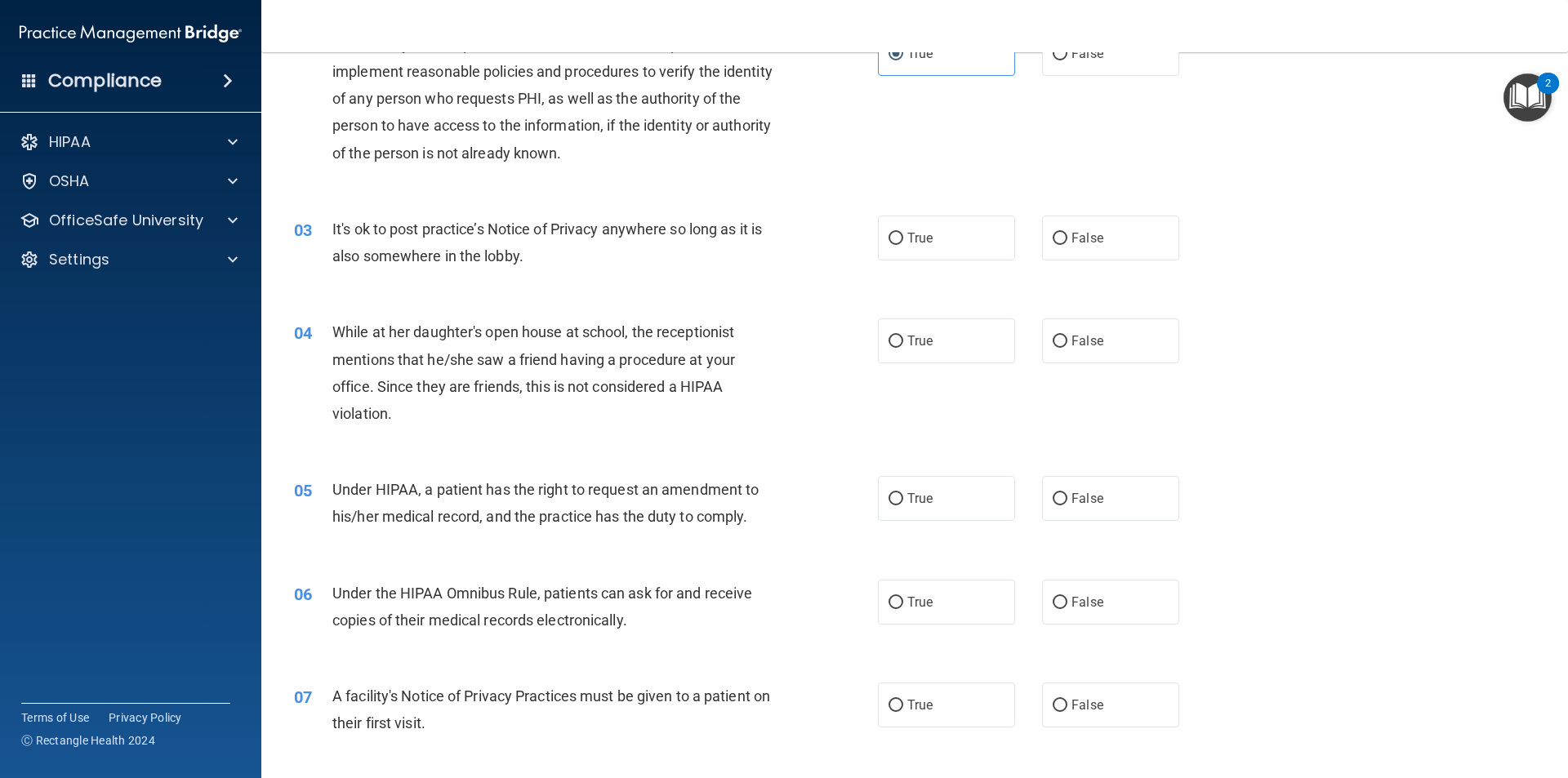
scroll to position [245, 0]
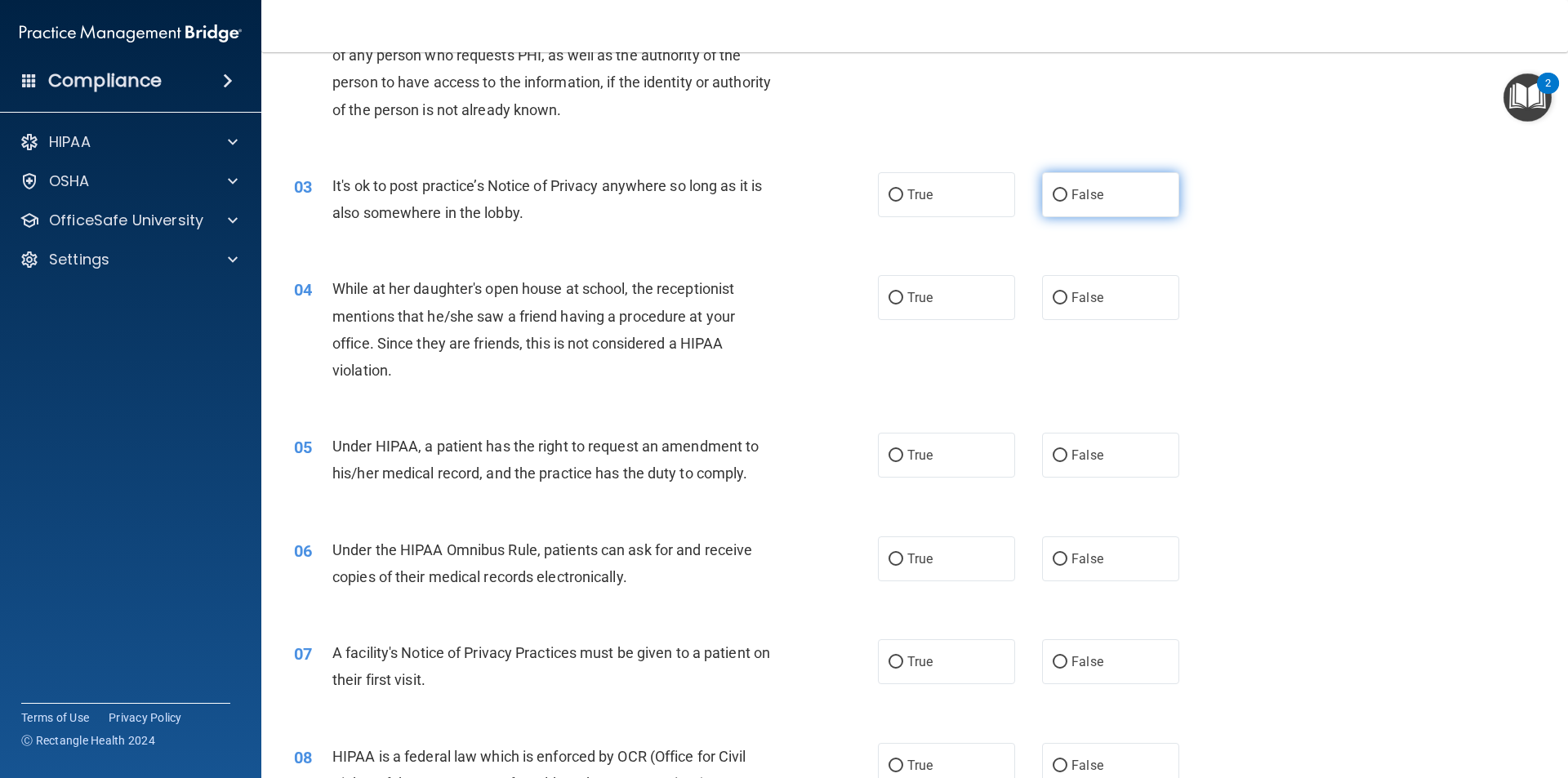
click at [1061, 190] on label "False" at bounding box center [1111, 195] width 138 height 45
click at [1061, 190] on input "False" at bounding box center [1060, 195] width 15 height 12
radio input "true"
click at [959, 298] on label "True" at bounding box center [947, 297] width 138 height 45
click at [903, 298] on input "True" at bounding box center [896, 298] width 15 height 12
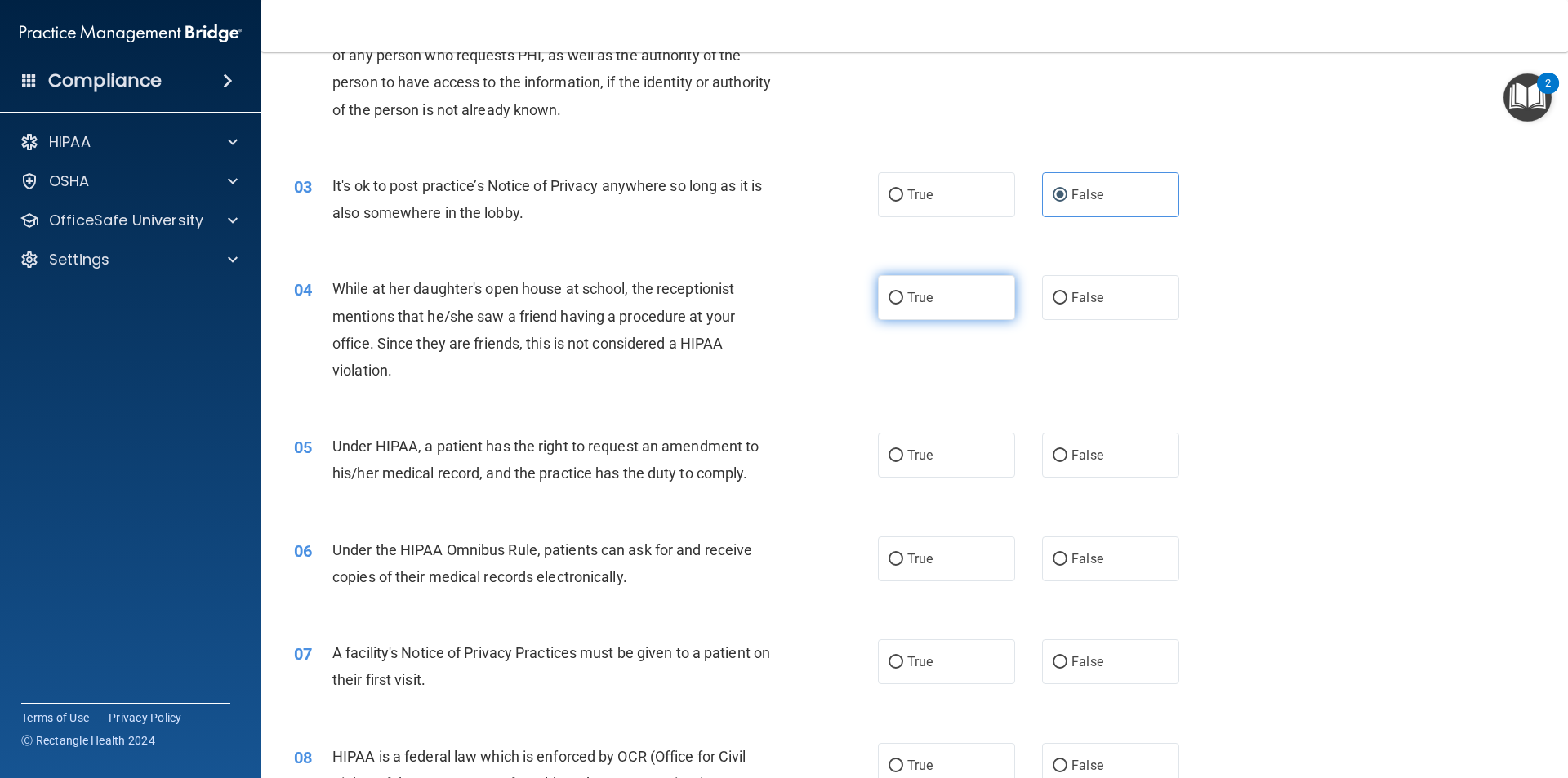
radio input "true"
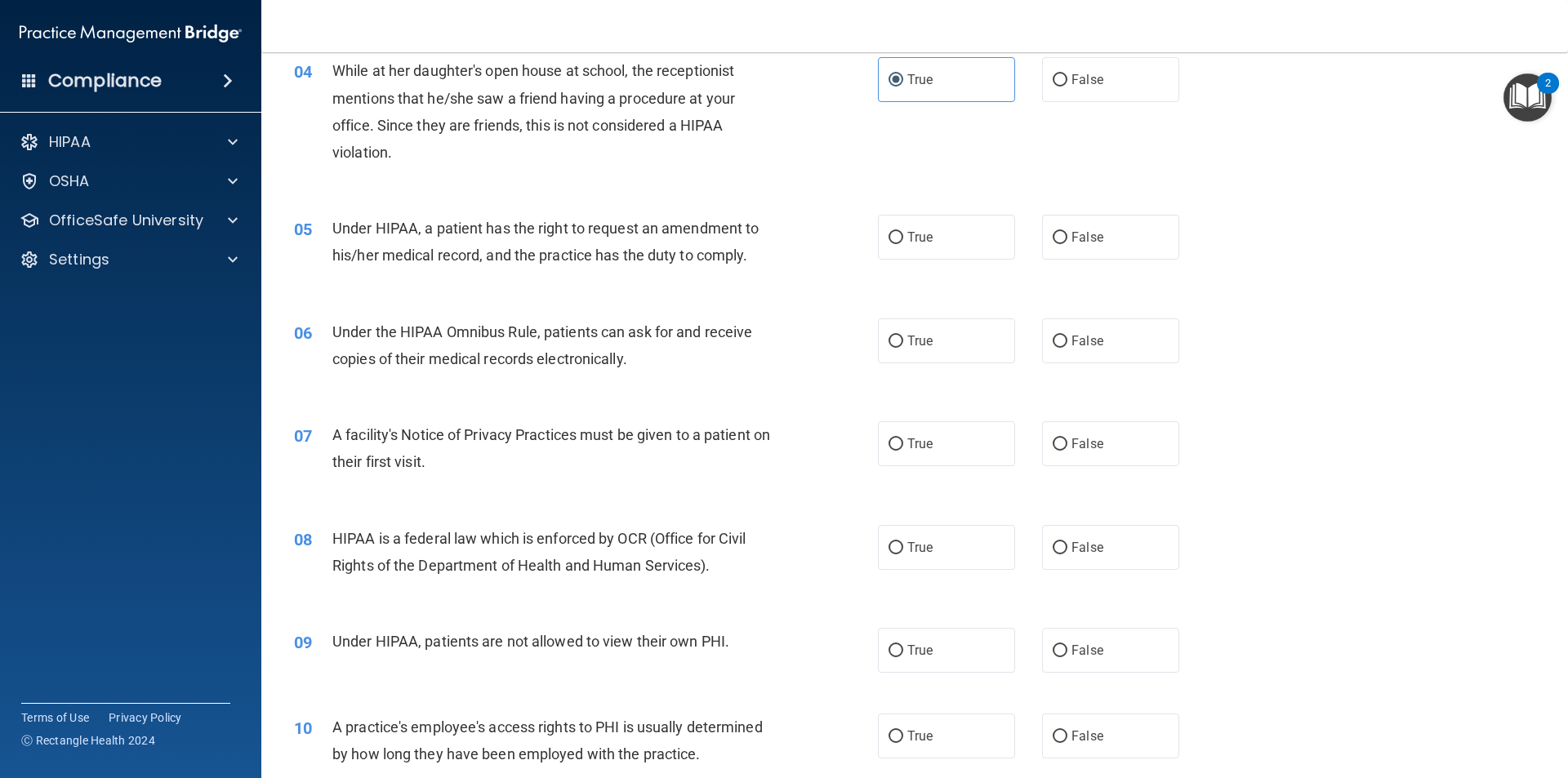
scroll to position [571, 0]
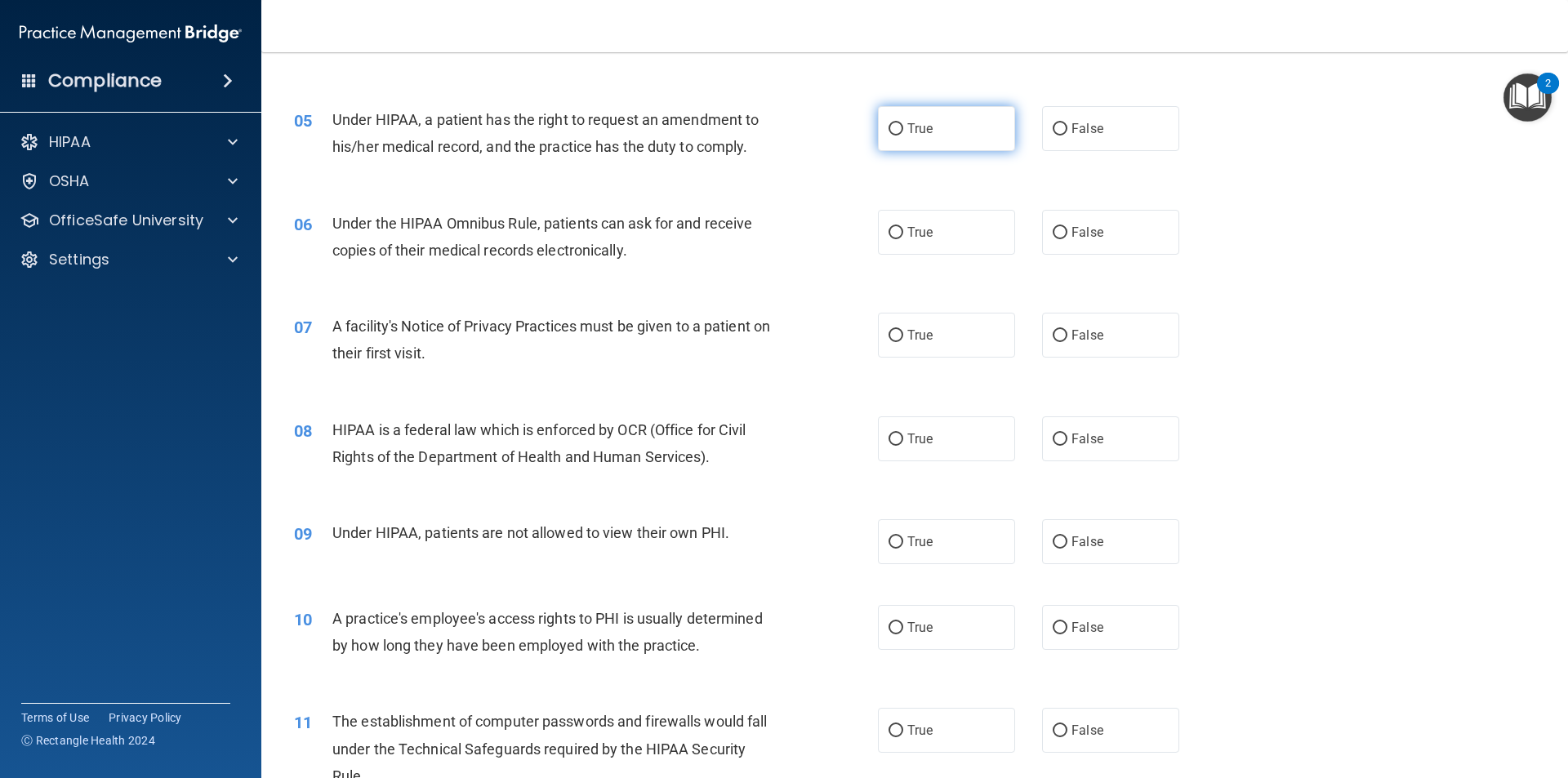
click at [954, 138] on label "True" at bounding box center [947, 128] width 138 height 45
click at [903, 136] on input "True" at bounding box center [896, 129] width 15 height 12
radio input "true"
click at [951, 245] on label "True" at bounding box center [947, 232] width 138 height 45
click at [903, 239] on input "True" at bounding box center [896, 233] width 15 height 12
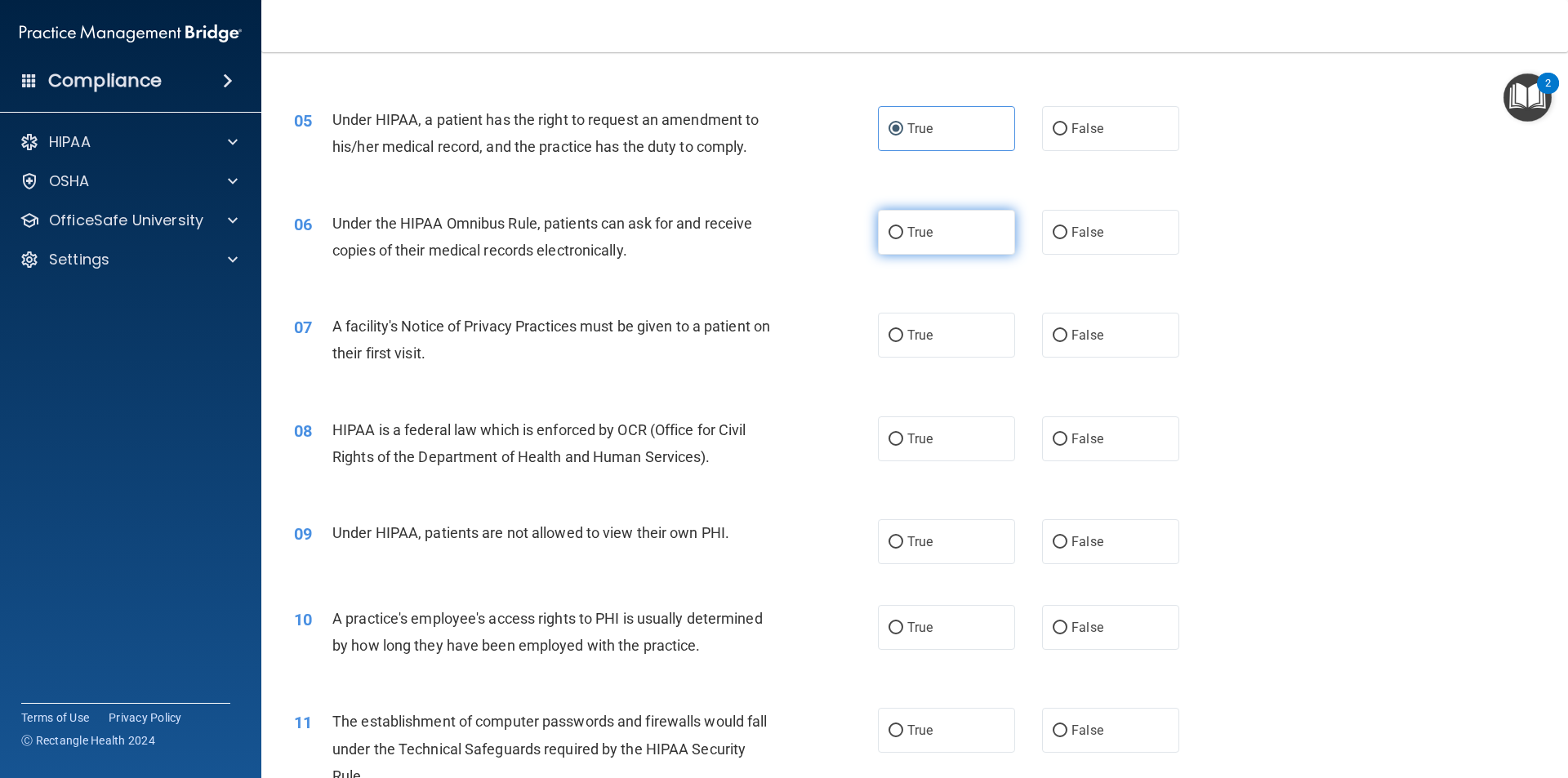
radio input "true"
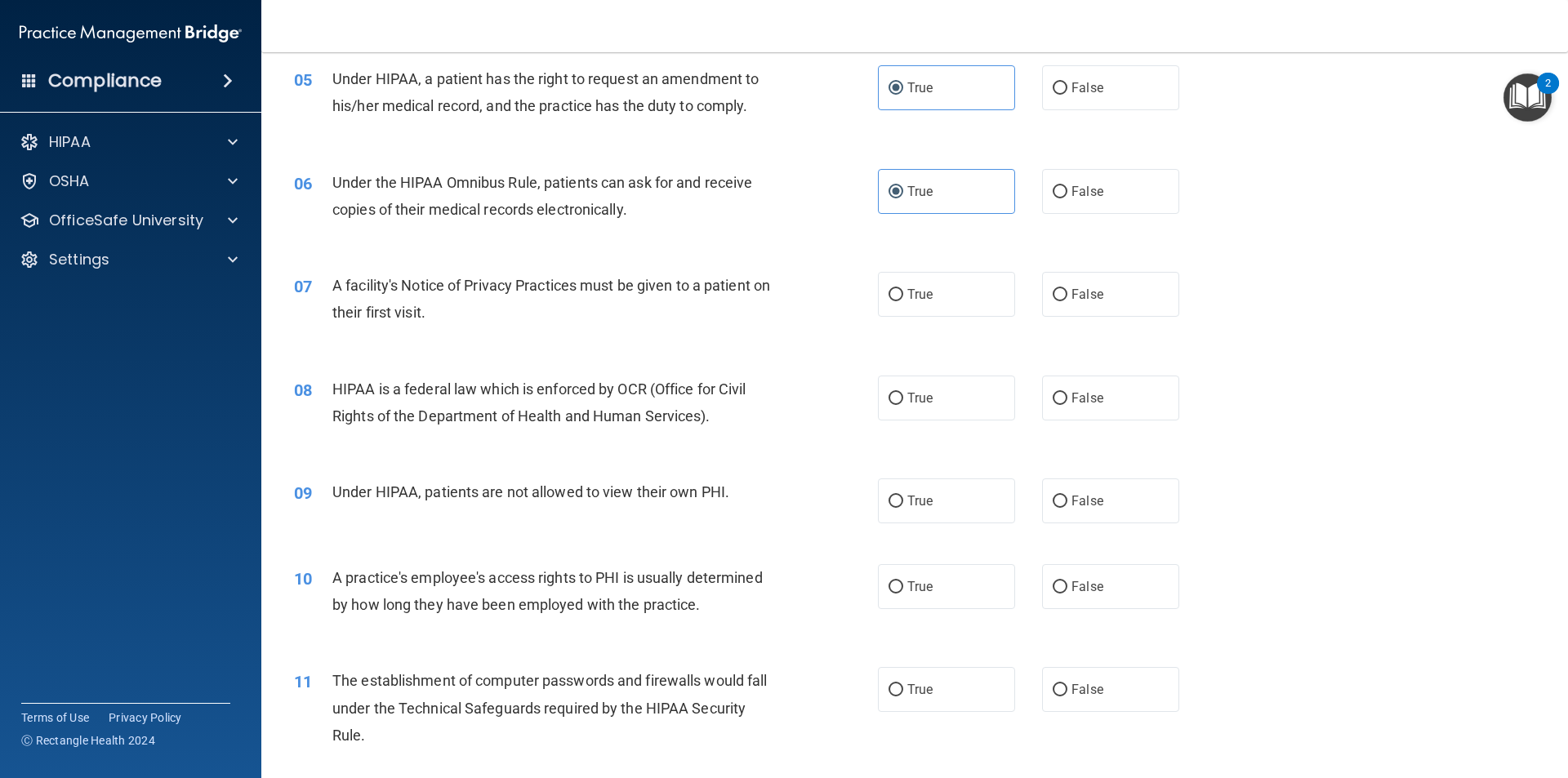
scroll to position [735, 0]
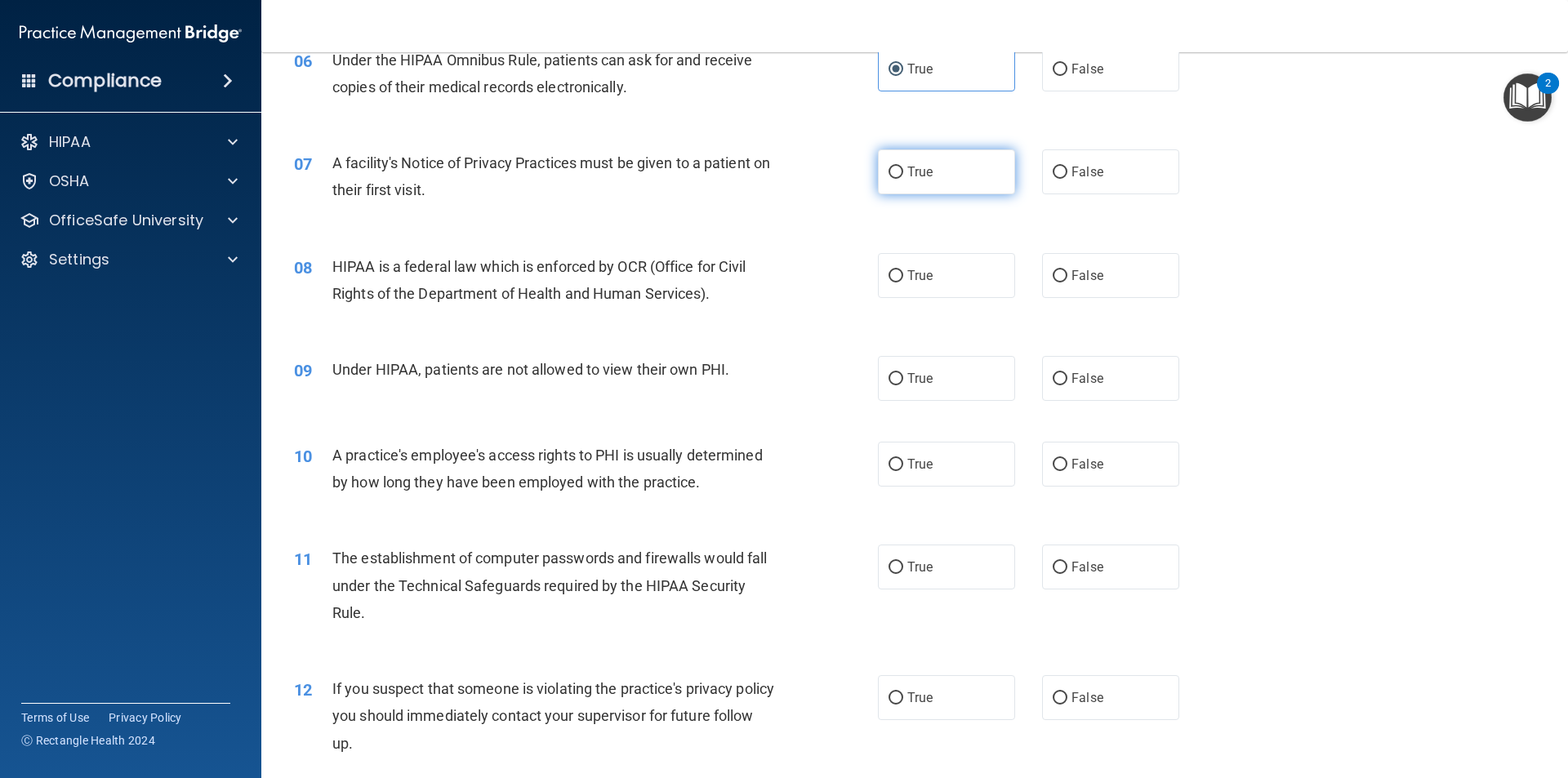
click at [951, 169] on label "True" at bounding box center [947, 172] width 138 height 45
click at [903, 169] on input "True" at bounding box center [896, 172] width 15 height 12
radio input "true"
click at [919, 268] on span "True" at bounding box center [920, 275] width 25 height 16
click at [903, 270] on input "True" at bounding box center [896, 276] width 15 height 12
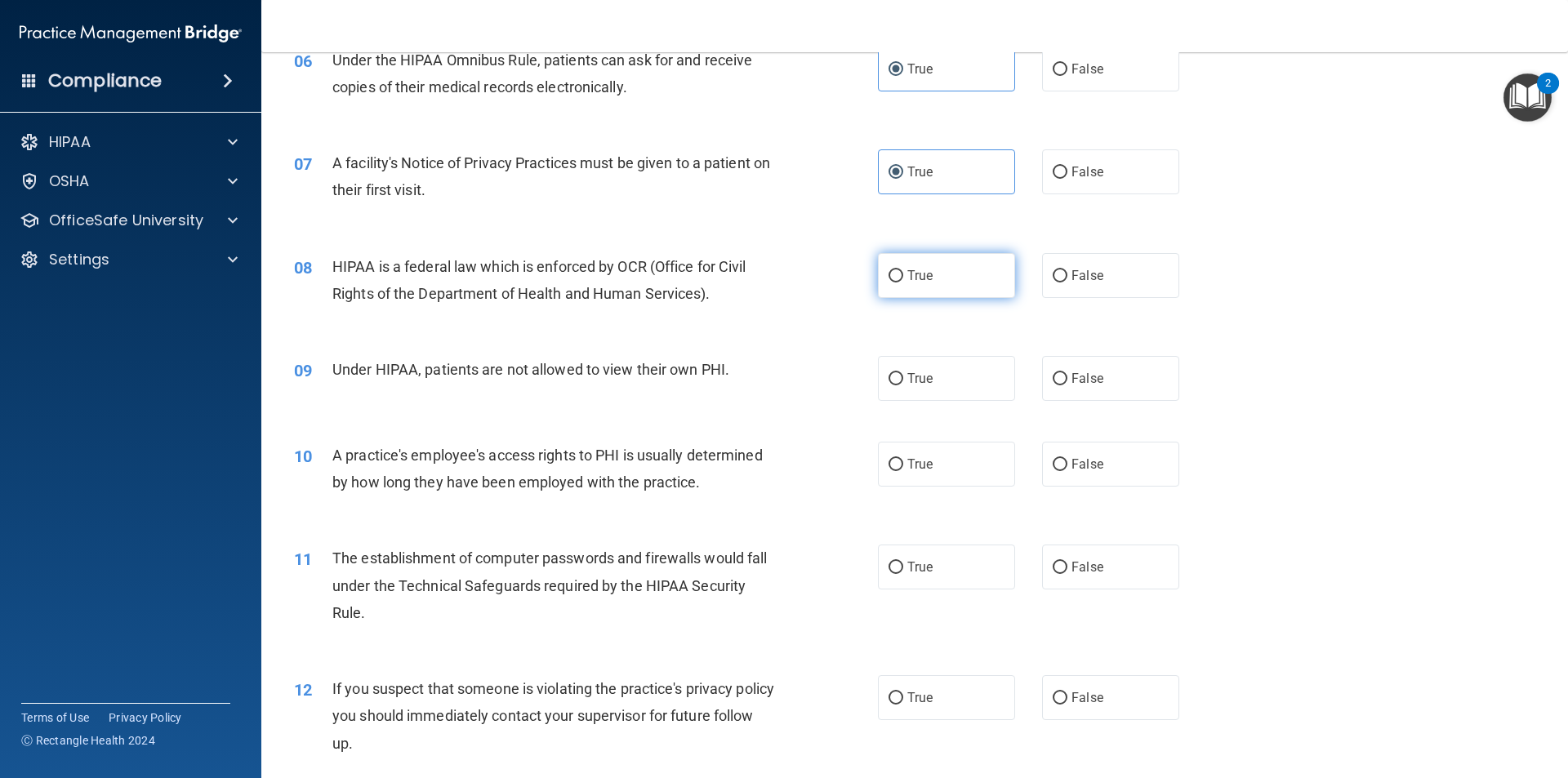
radio input "true"
click at [945, 389] on label "True" at bounding box center [947, 378] width 138 height 45
click at [903, 386] on input "True" at bounding box center [896, 378] width 15 height 12
radio input "true"
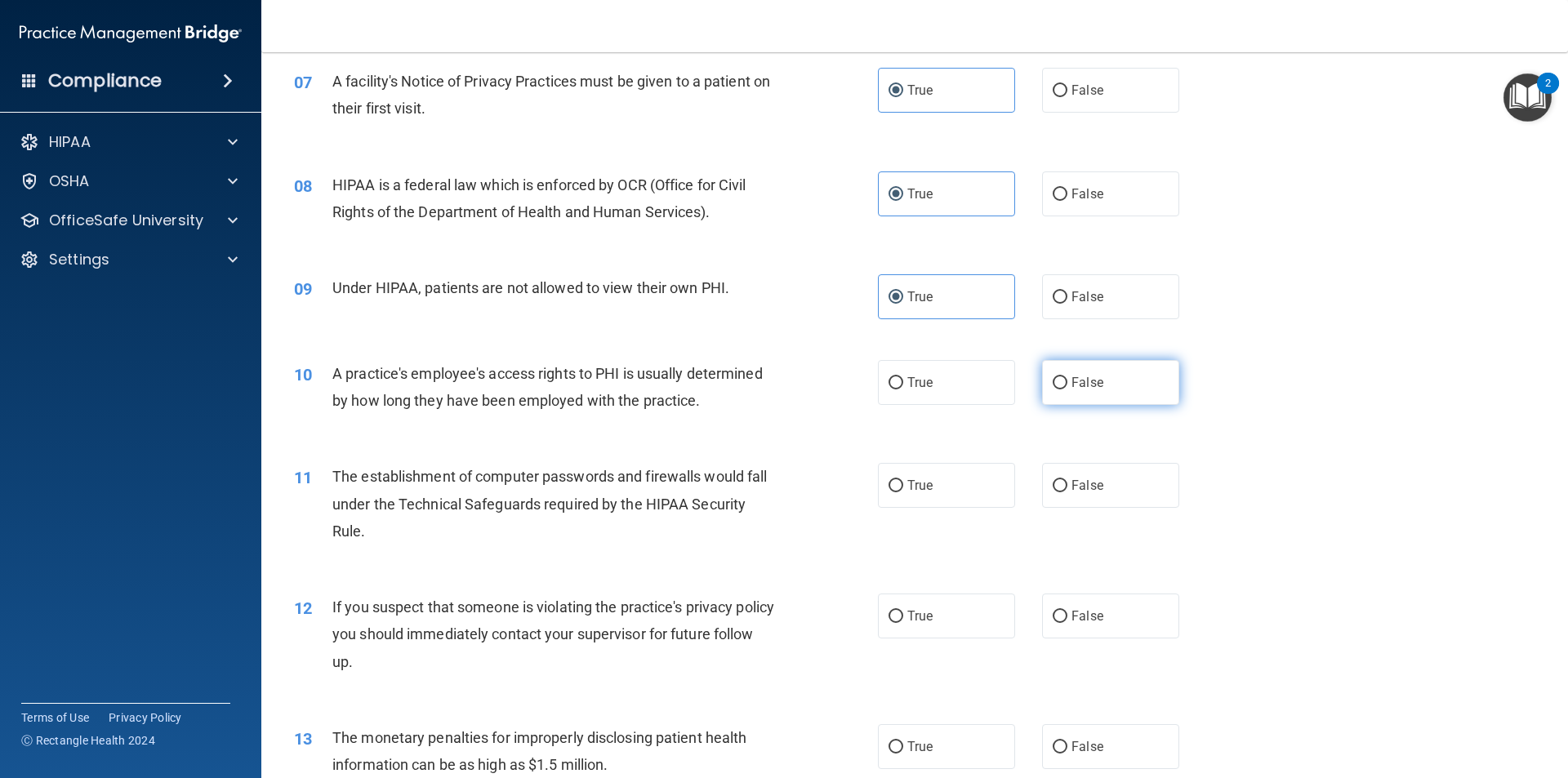
click at [1103, 387] on label "False" at bounding box center [1111, 382] width 138 height 45
click at [1067, 387] on input "False" at bounding box center [1060, 383] width 15 height 12
radio input "true"
click at [961, 473] on label "True" at bounding box center [947, 485] width 138 height 45
click at [903, 480] on input "True" at bounding box center [896, 485] width 15 height 12
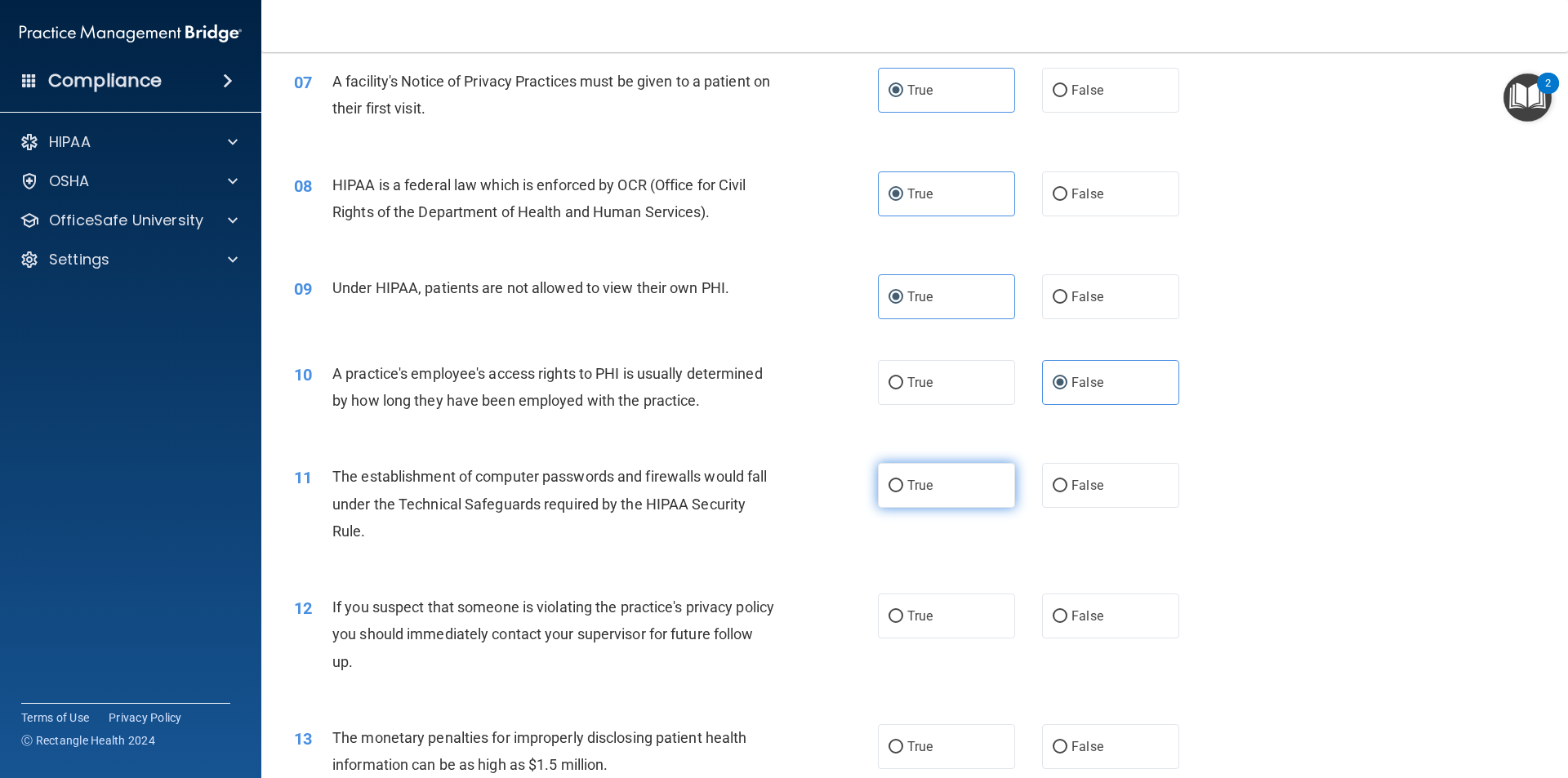
radio input "true"
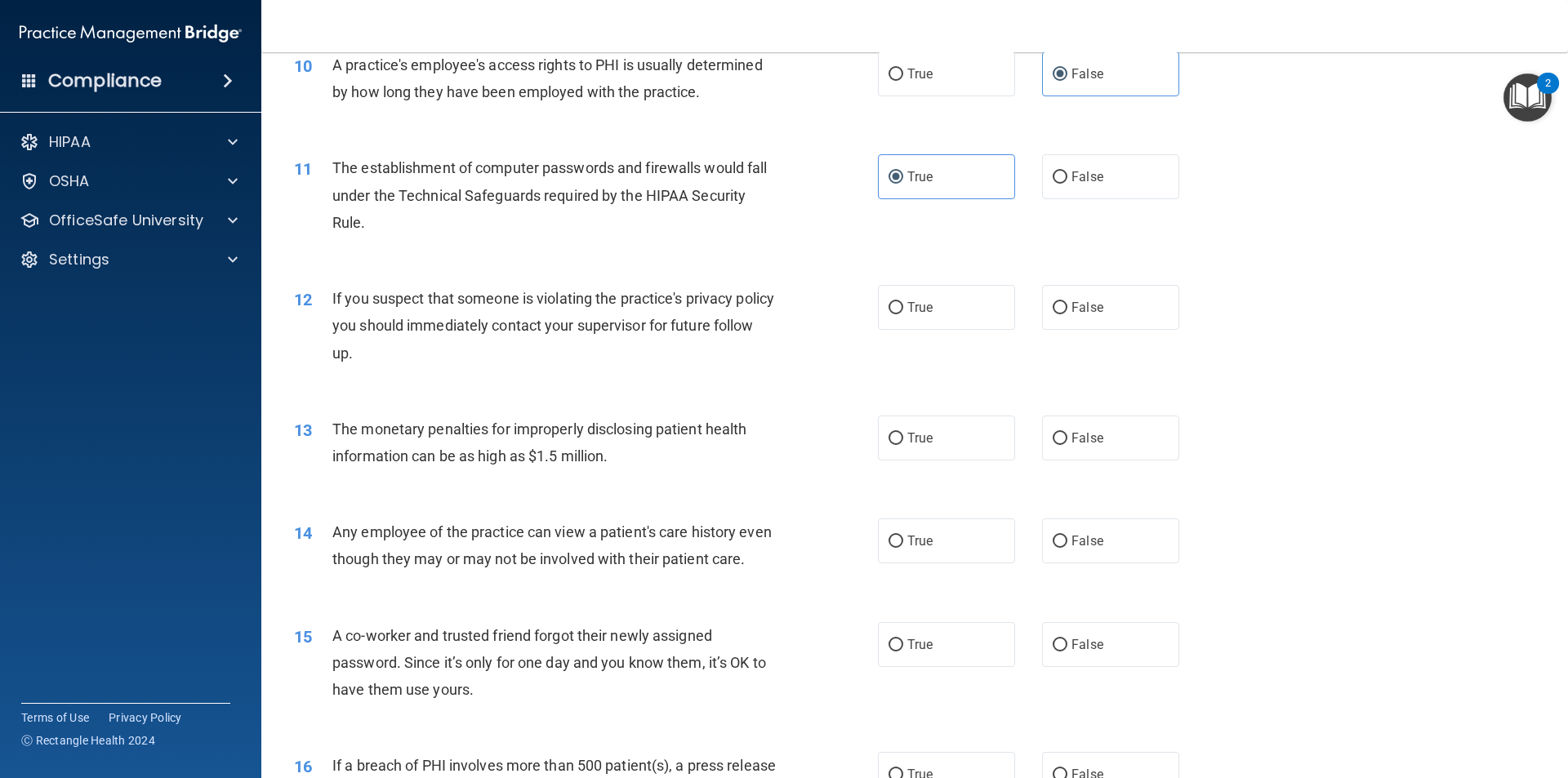
scroll to position [1143, 0]
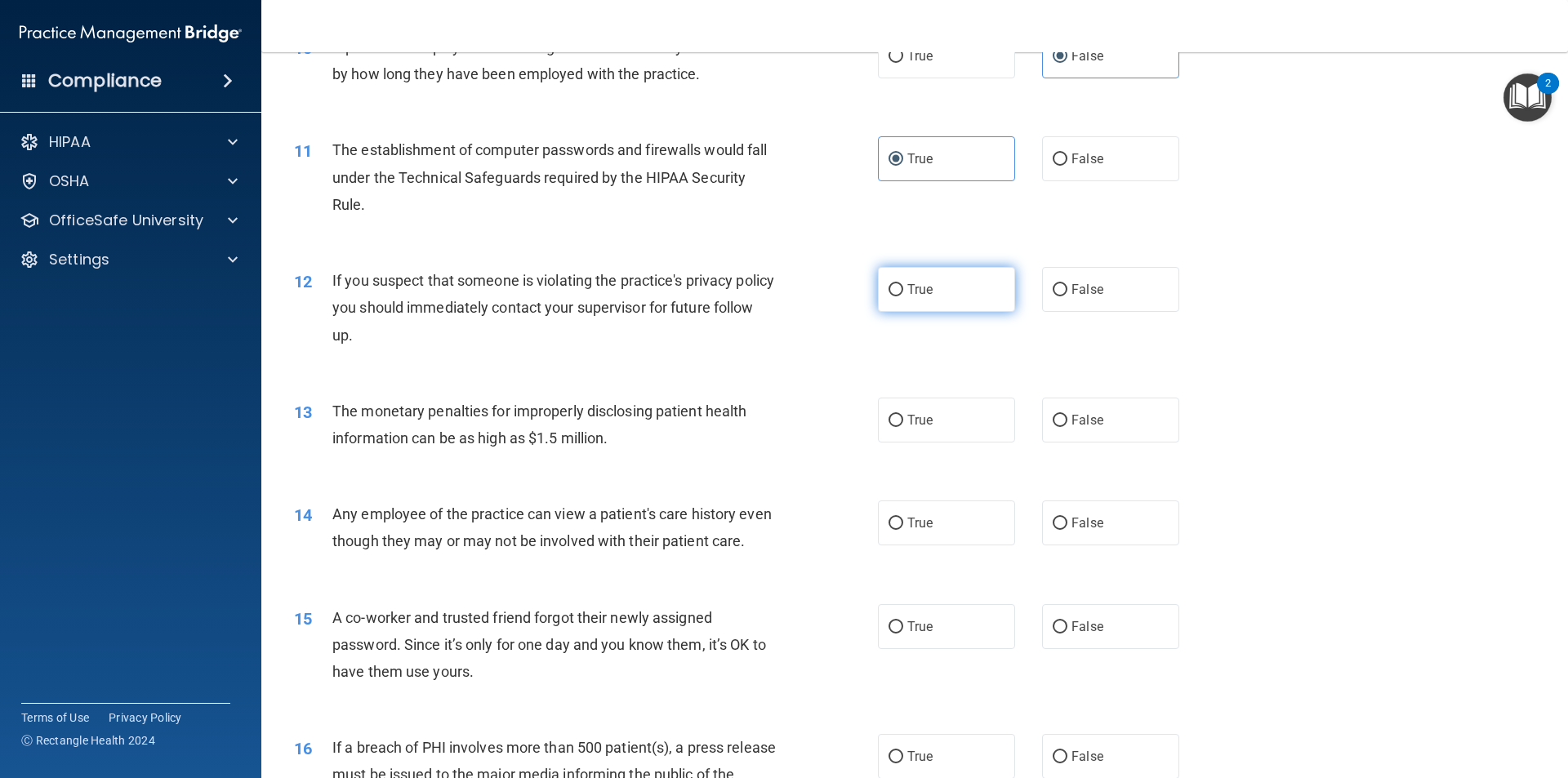
click at [934, 289] on label "True" at bounding box center [947, 289] width 138 height 45
click at [903, 289] on input "True" at bounding box center [896, 290] width 15 height 12
radio input "true"
drag, startPoint x: 910, startPoint y: 419, endPoint x: 851, endPoint y: 432, distance: 60.4
click at [909, 419] on span "True" at bounding box center [920, 420] width 25 height 16
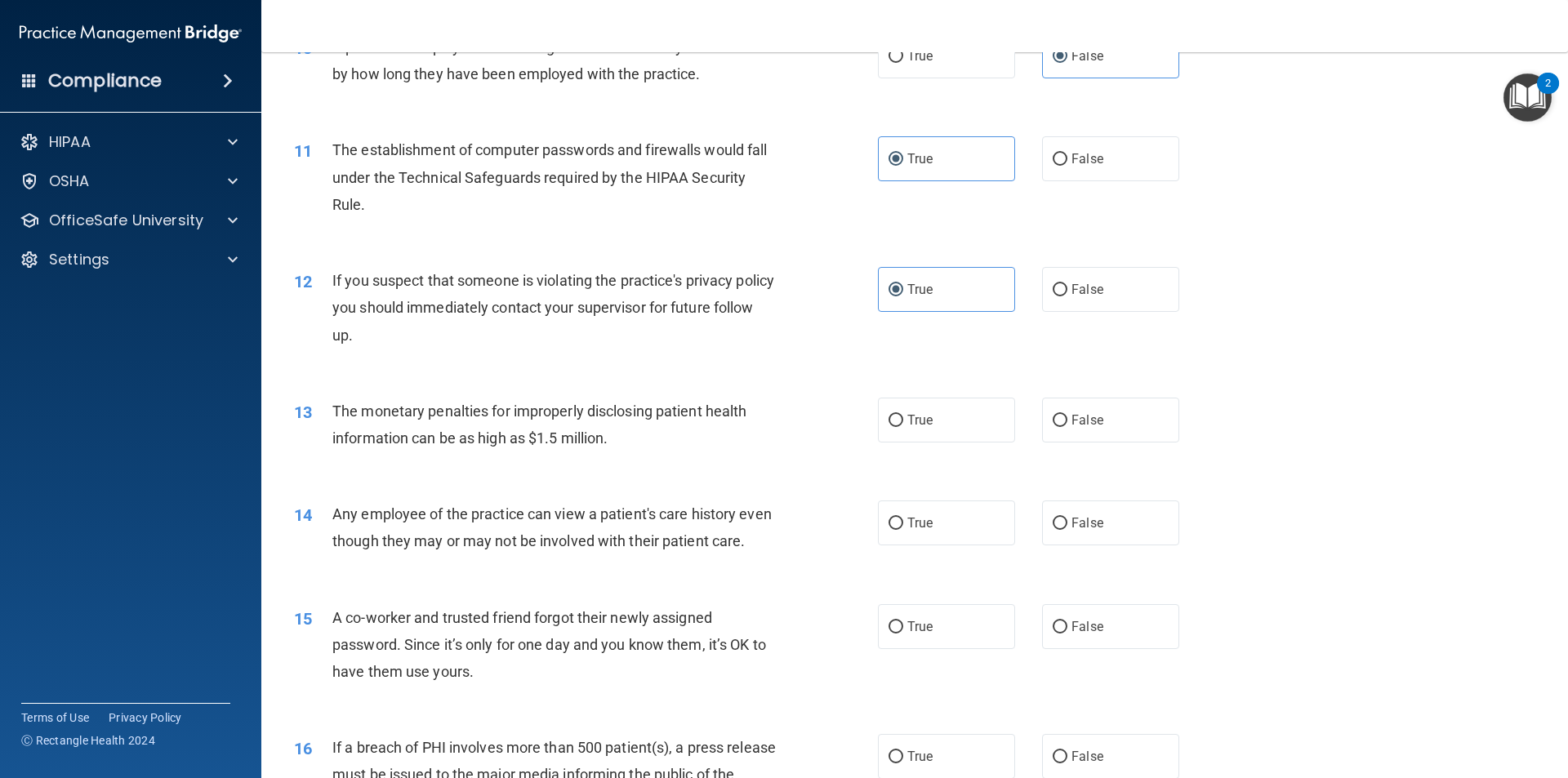
click at [903, 419] on input "True" at bounding box center [896, 420] width 15 height 12
radio input "true"
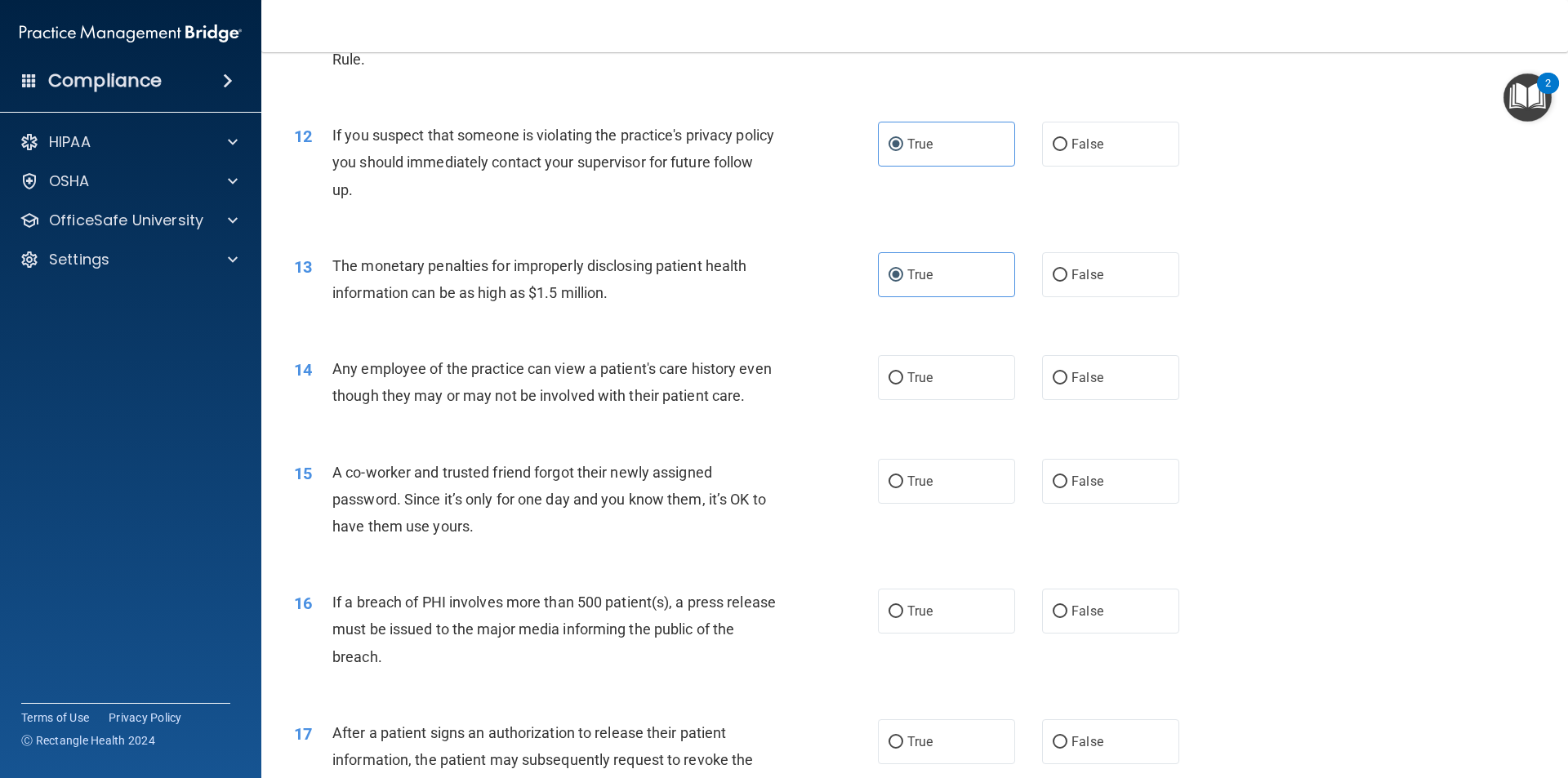
scroll to position [1306, 0]
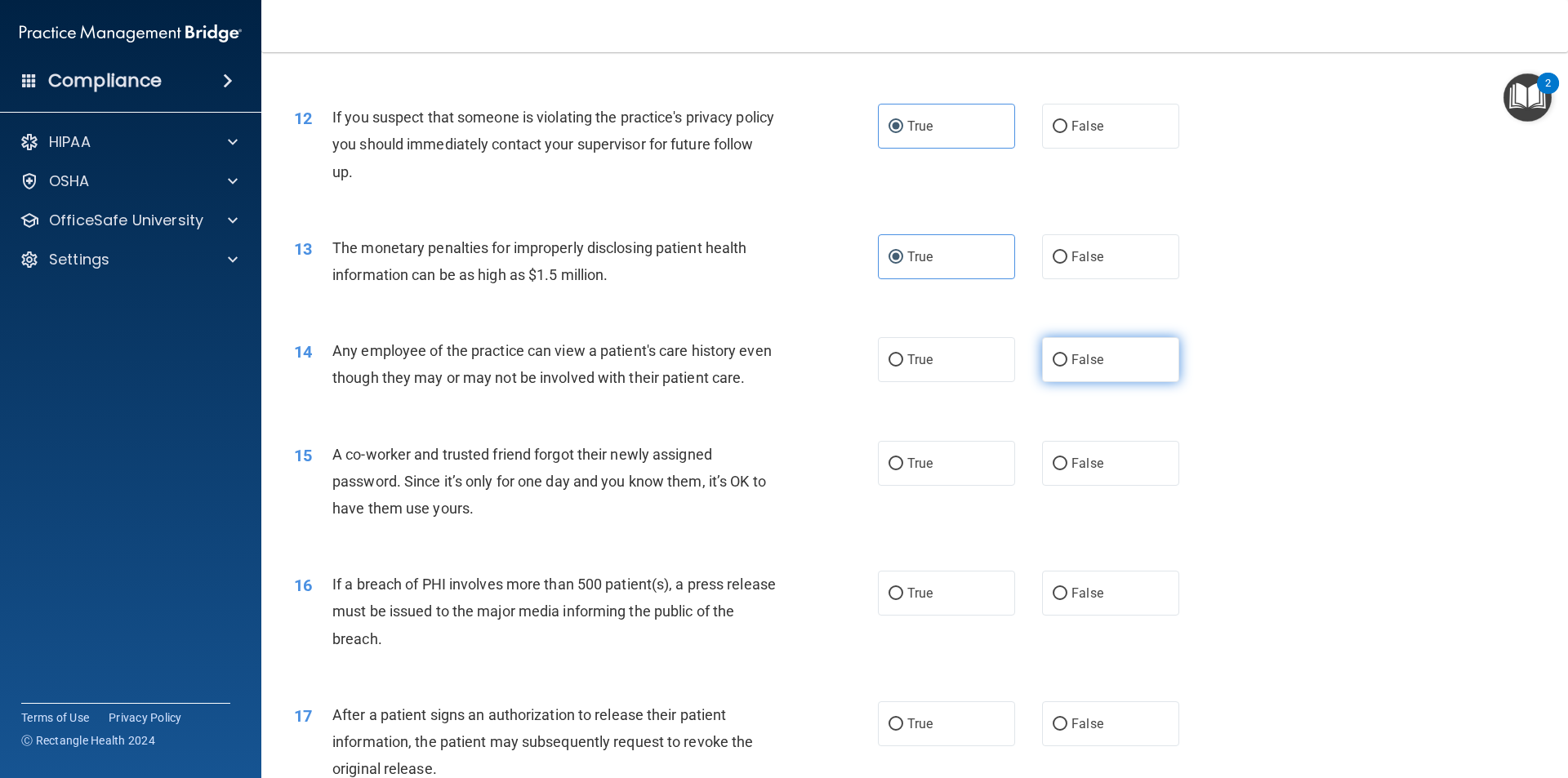
click at [1122, 350] on label "False" at bounding box center [1111, 359] width 138 height 45
click at [1067, 354] on input "False" at bounding box center [1060, 360] width 15 height 12
radio input "true"
click at [1154, 485] on label "False" at bounding box center [1111, 463] width 138 height 45
click at [1067, 470] on input "False" at bounding box center [1060, 463] width 15 height 12
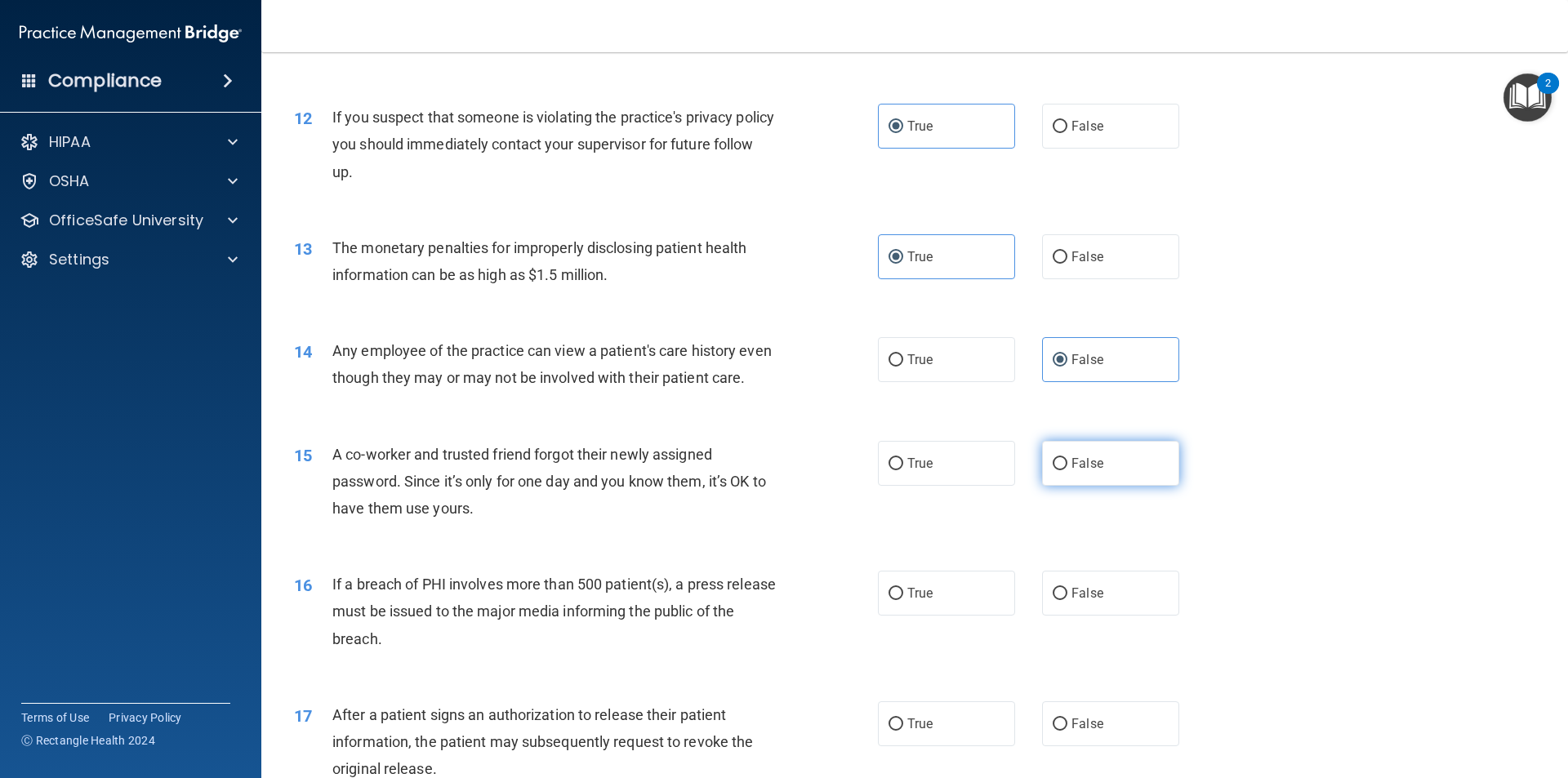
radio input "true"
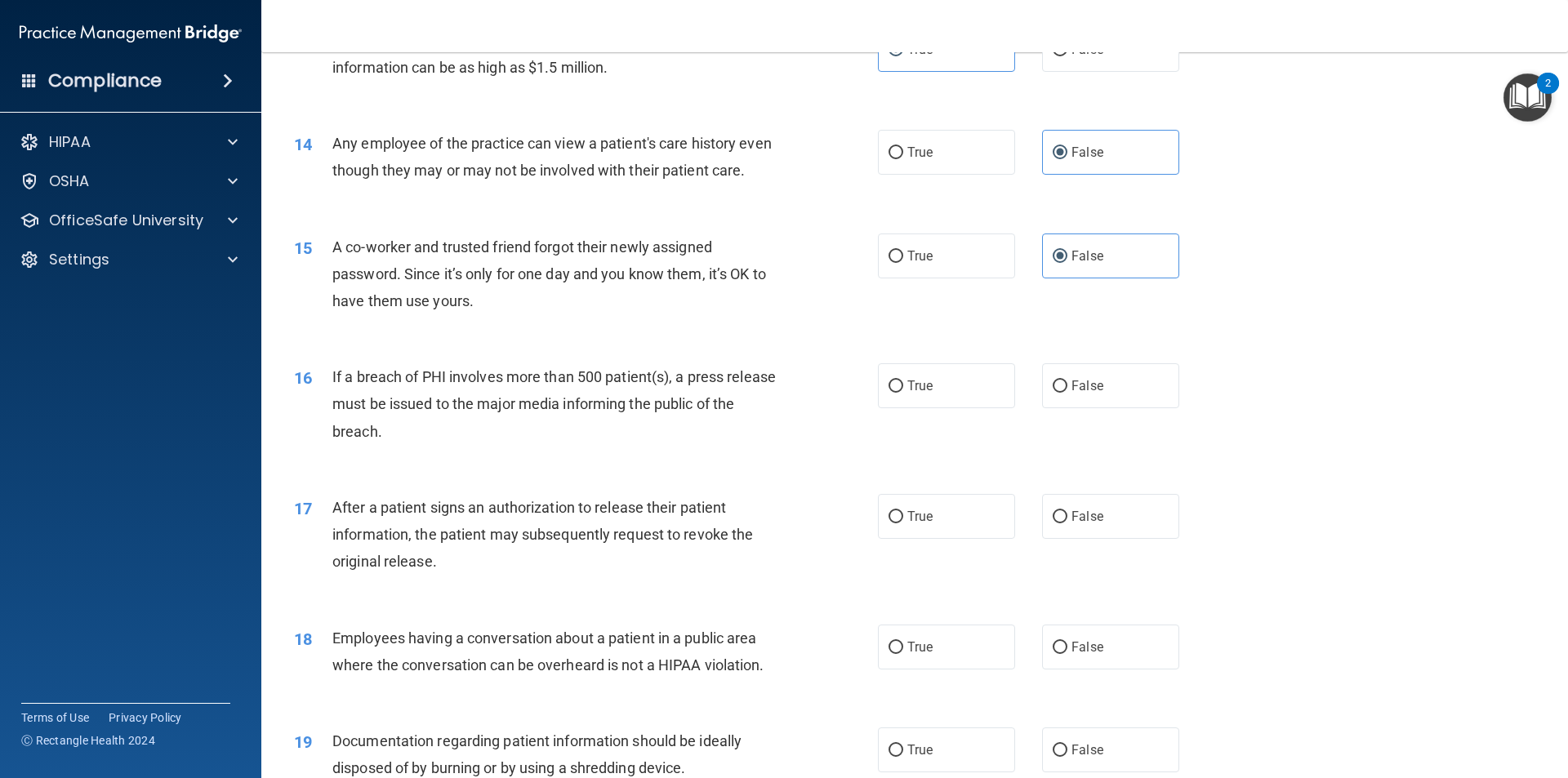
scroll to position [1633, 0]
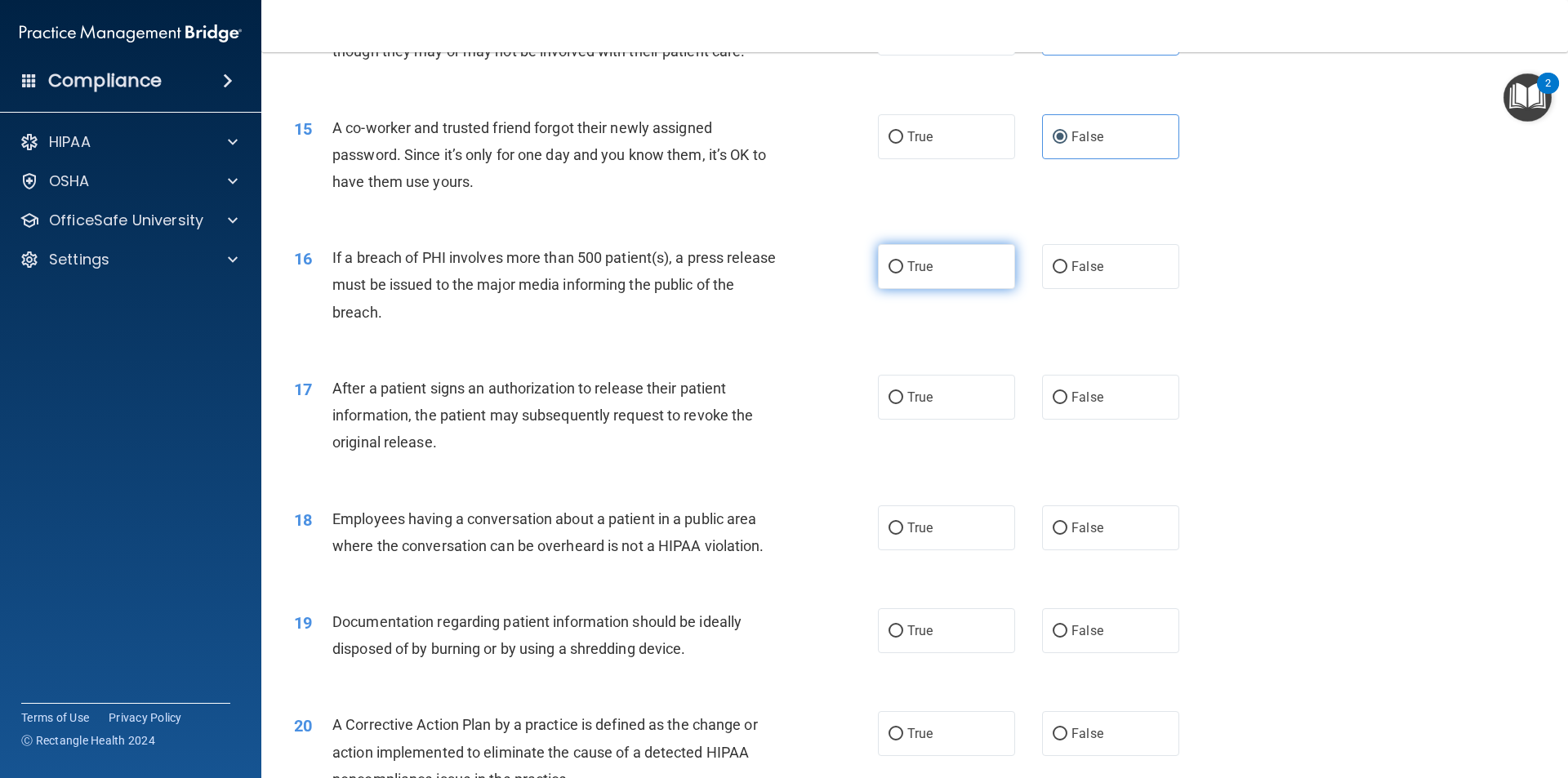
click at [939, 288] on label "True" at bounding box center [947, 266] width 138 height 45
click at [903, 273] on input "True" at bounding box center [896, 267] width 15 height 12
radio input "true"
click at [952, 420] on label "True" at bounding box center [947, 397] width 138 height 45
click at [903, 404] on input "True" at bounding box center [896, 398] width 15 height 12
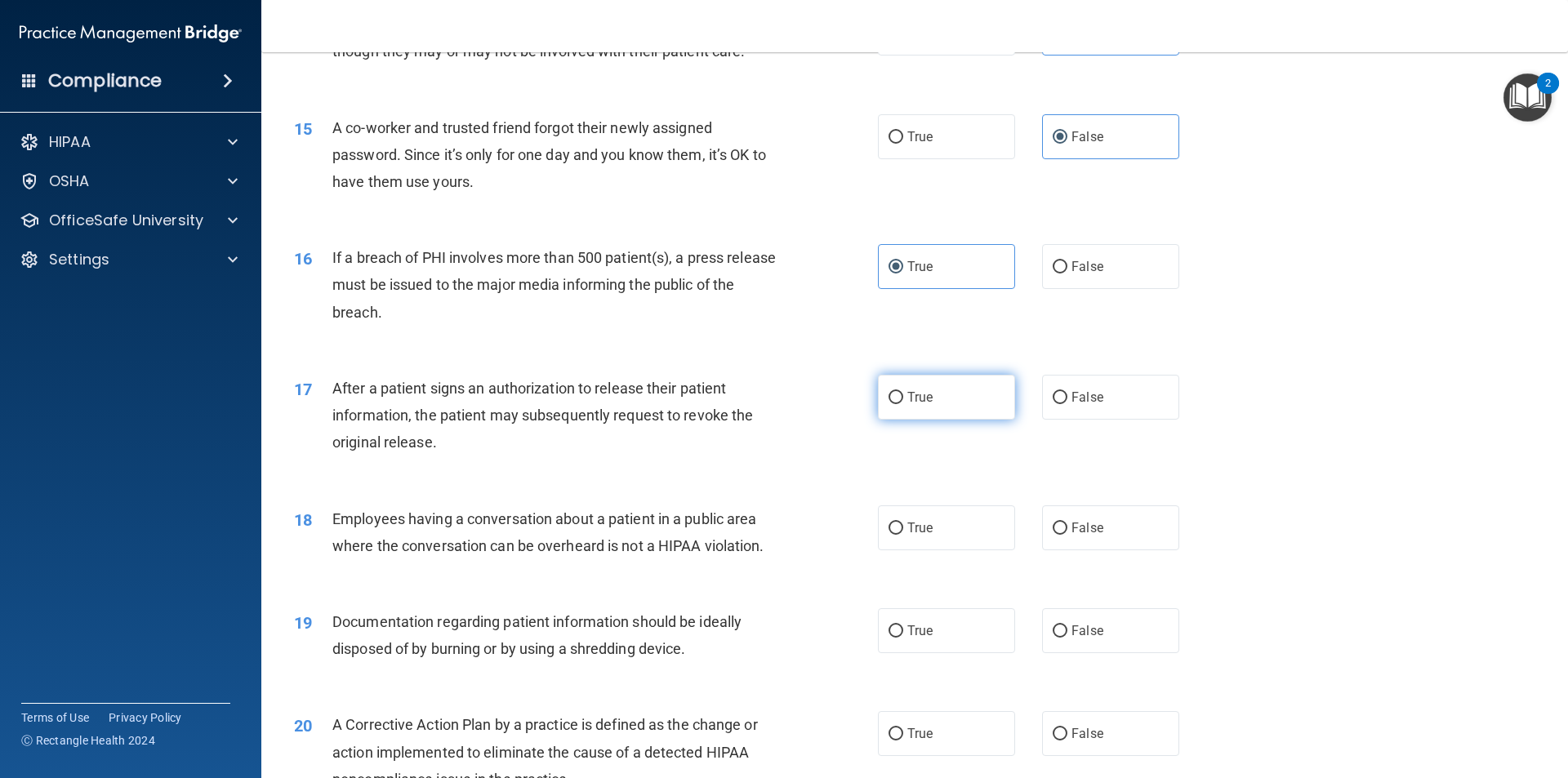
radio input "true"
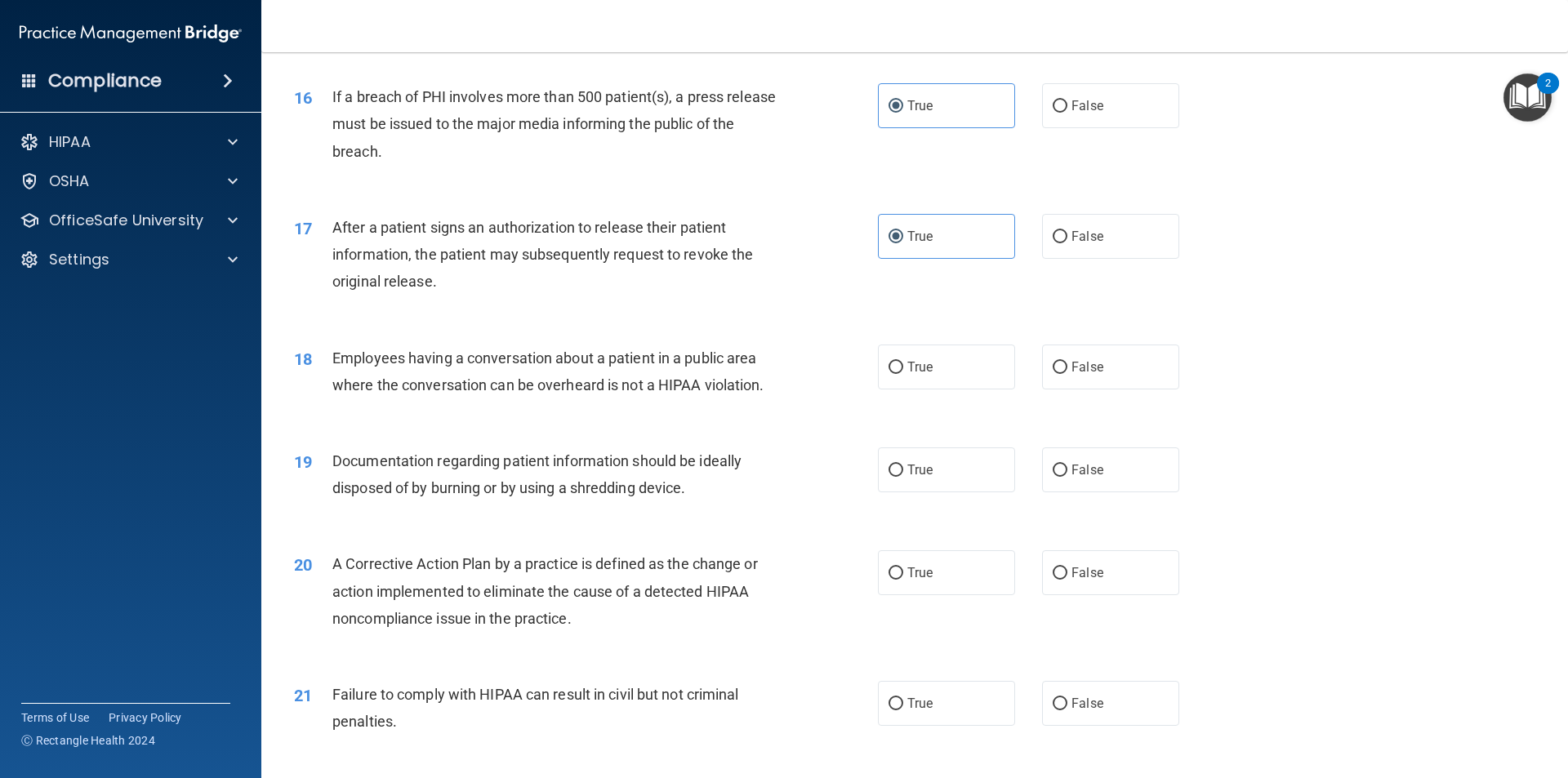
scroll to position [1796, 0]
click at [1073, 372] on span "False" at bounding box center [1088, 365] width 31 height 16
click at [1067, 371] on input "False" at bounding box center [1060, 365] width 15 height 12
radio input "true"
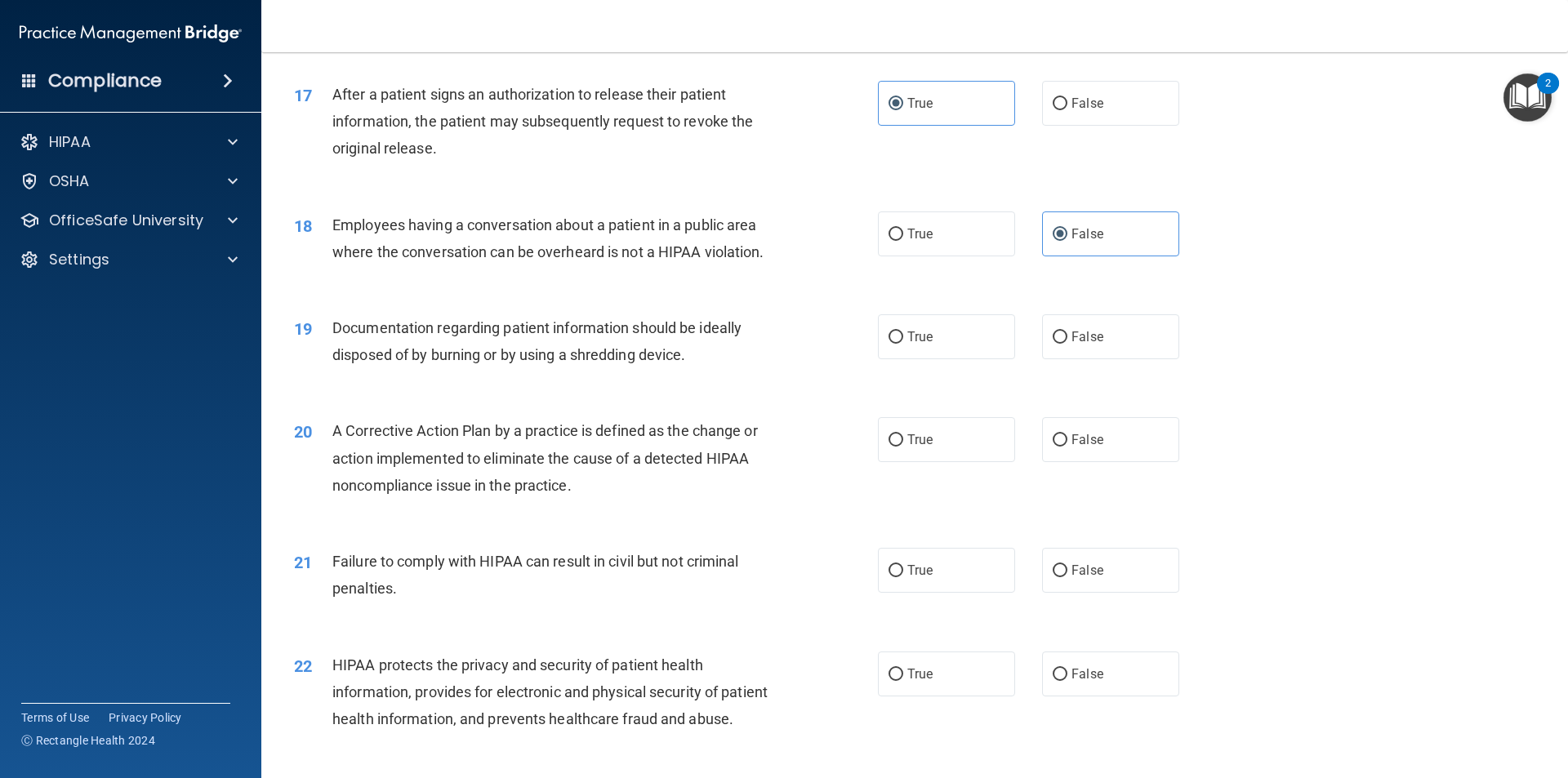
scroll to position [1959, 0]
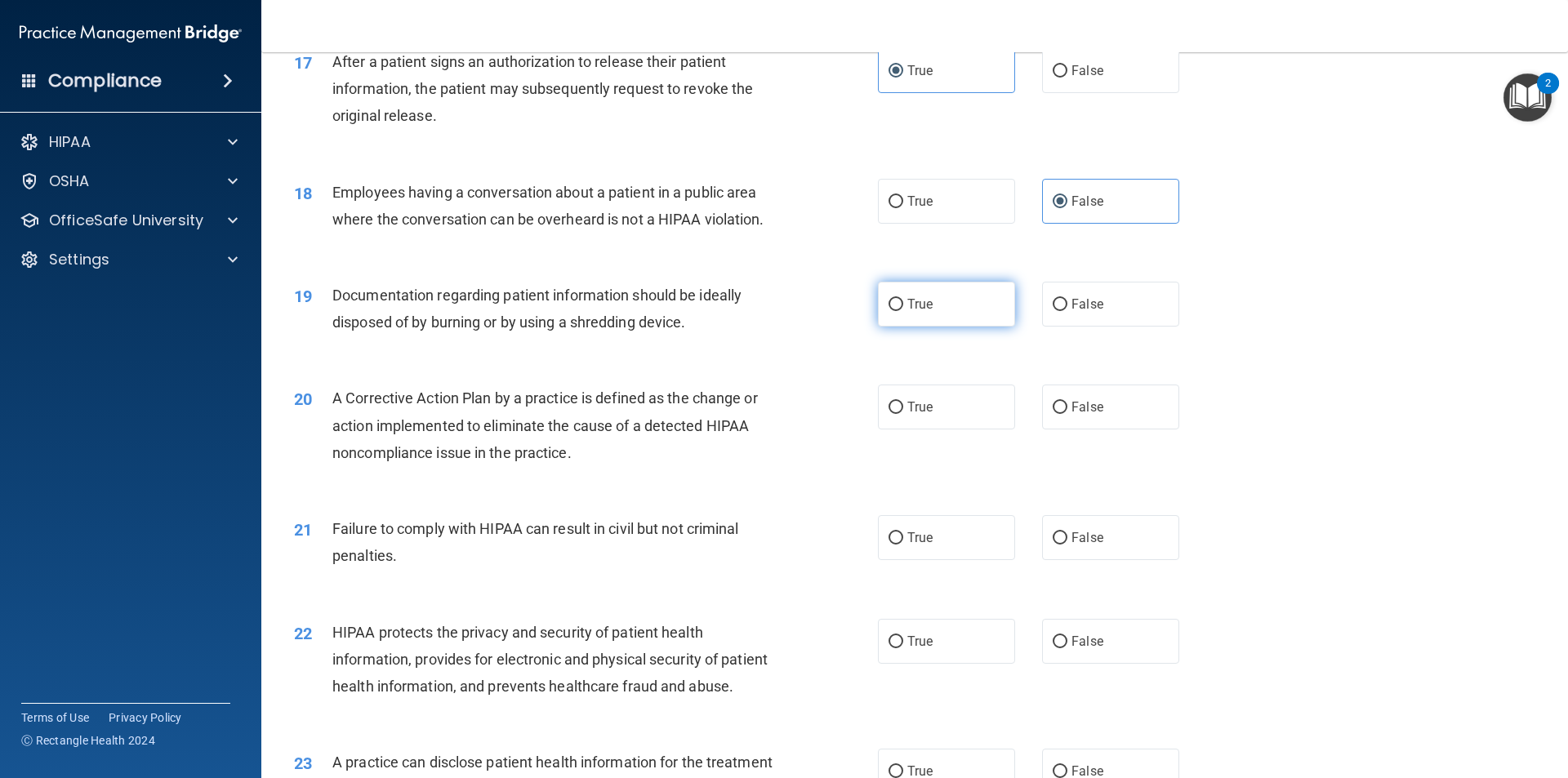
click at [923, 312] on span "True" at bounding box center [920, 304] width 25 height 16
click at [903, 311] on input "True" at bounding box center [896, 305] width 15 height 12
radio input "true"
click at [963, 429] on label "True" at bounding box center [947, 407] width 138 height 45
click at [903, 413] on input "True" at bounding box center [896, 407] width 15 height 12
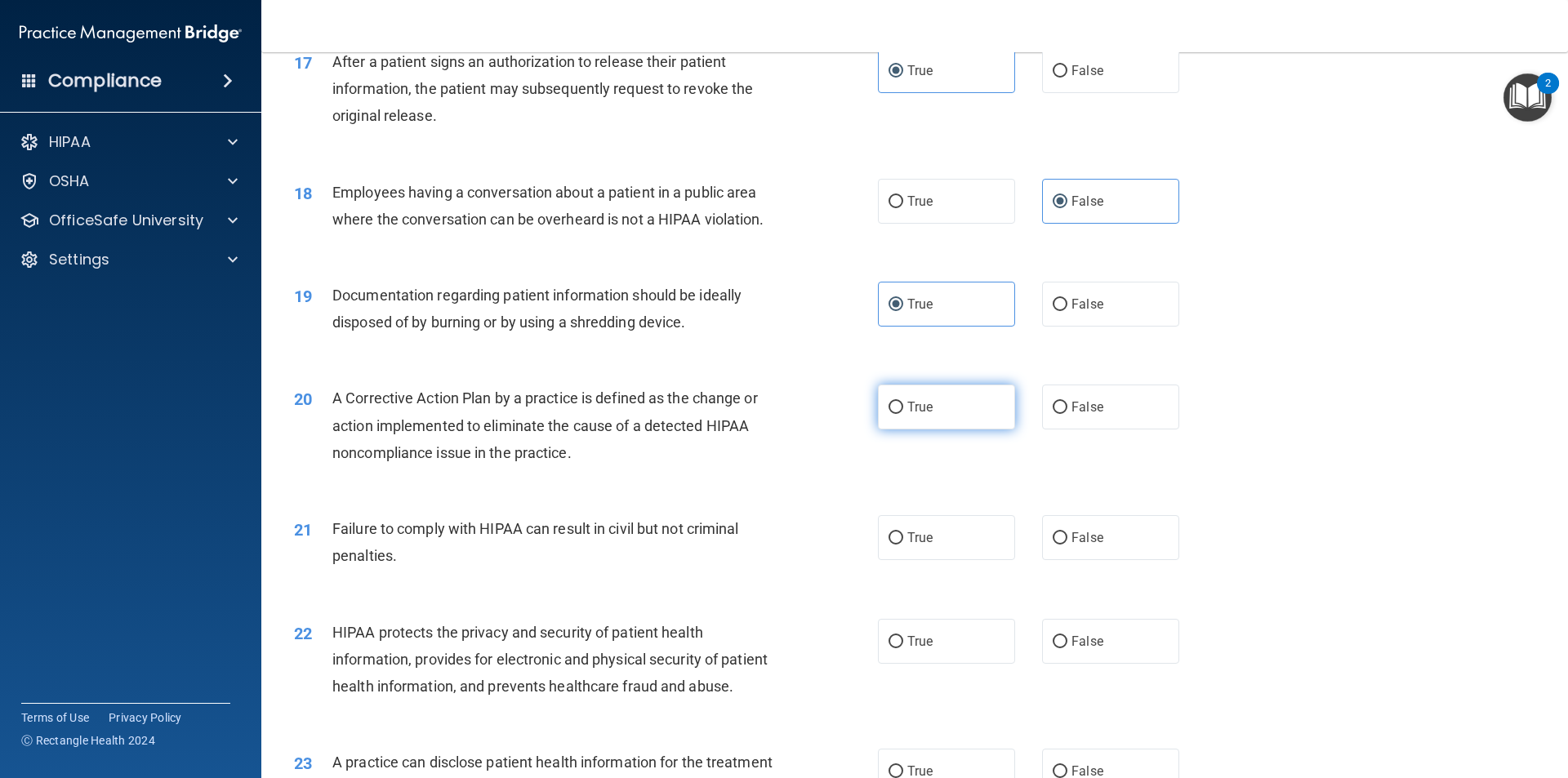
radio input "true"
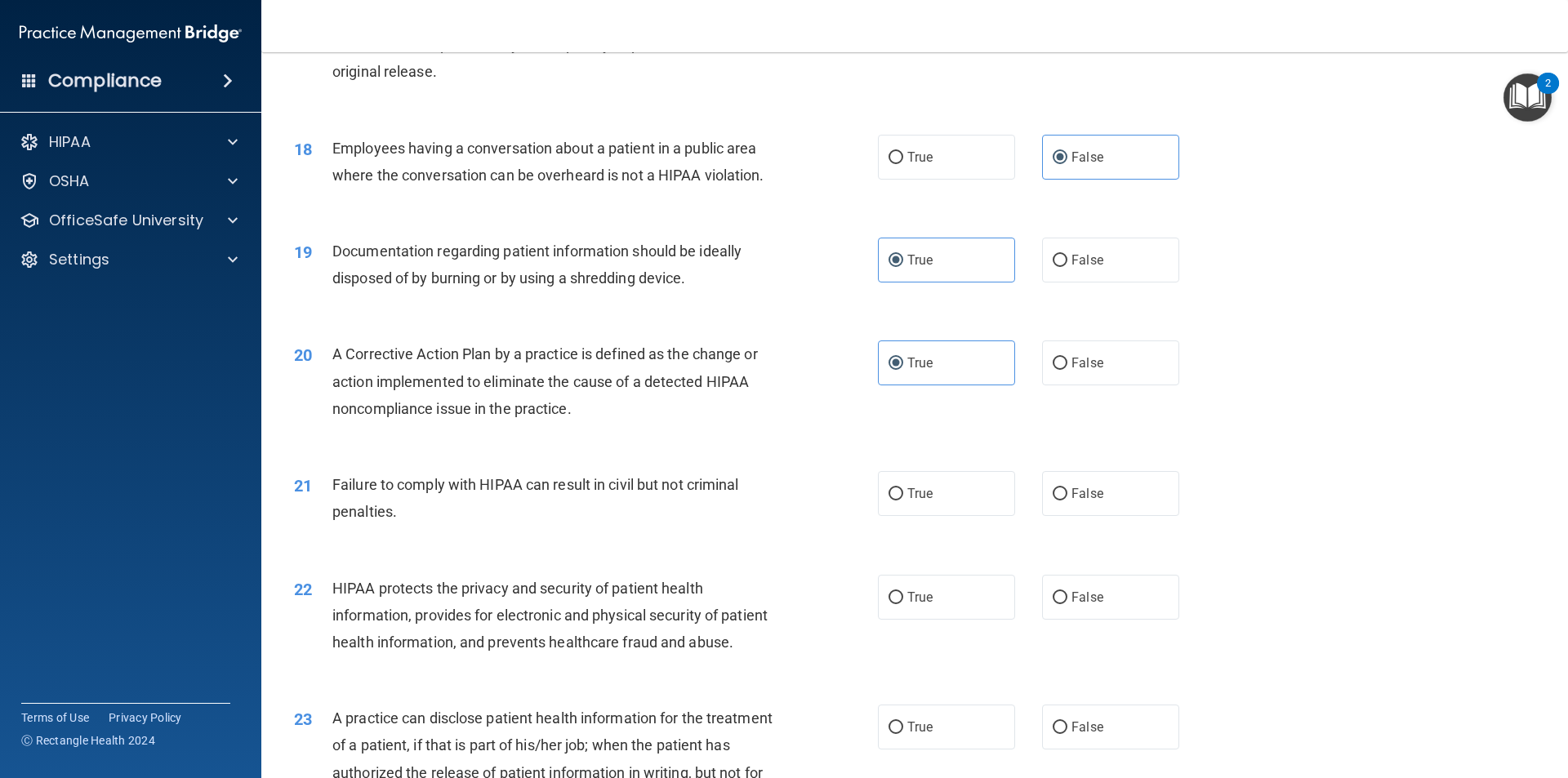
scroll to position [2123, 0]
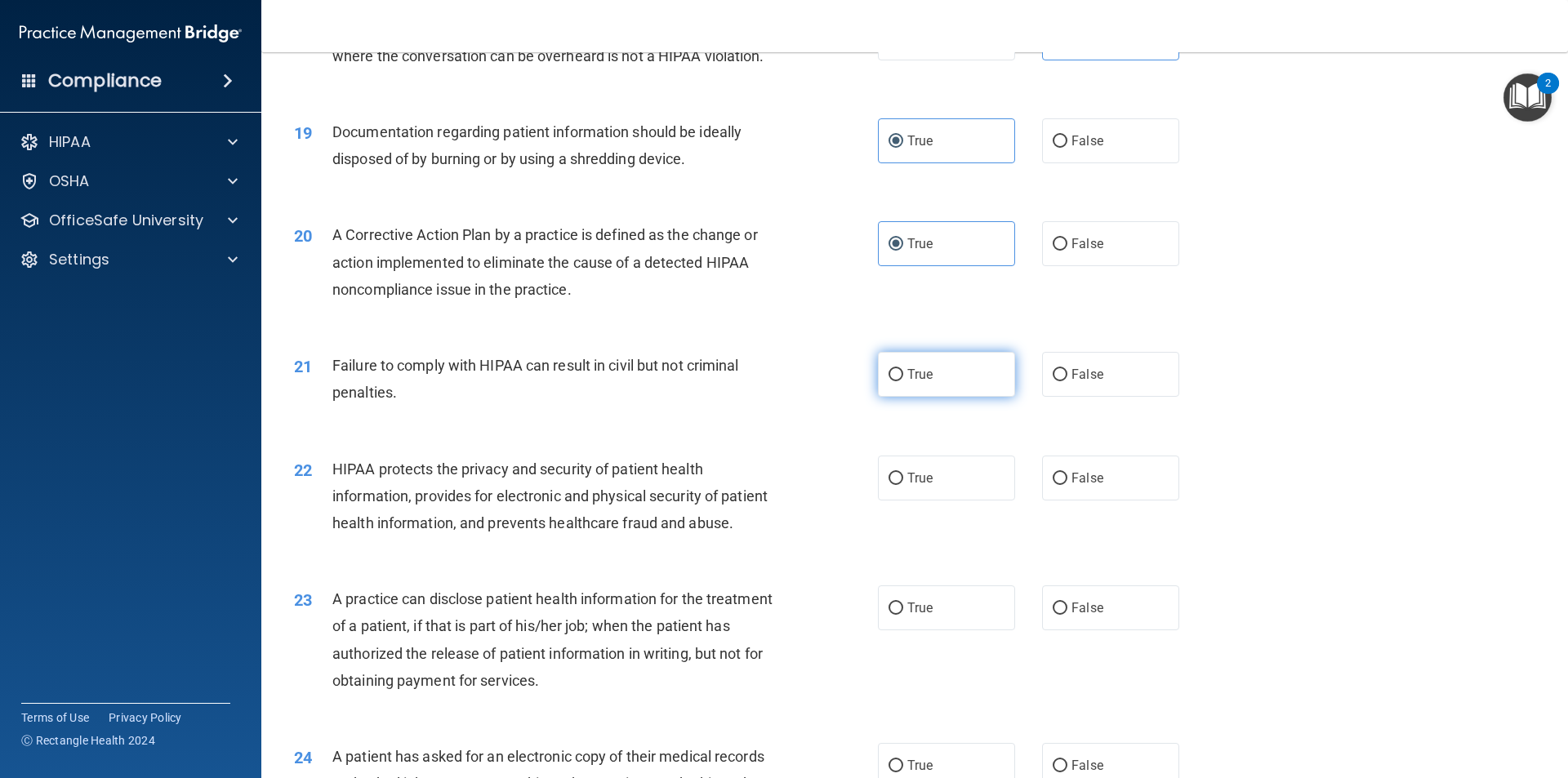
click at [909, 397] on label "True" at bounding box center [947, 374] width 138 height 45
click at [903, 381] on input "True" at bounding box center [896, 375] width 15 height 12
radio input "true"
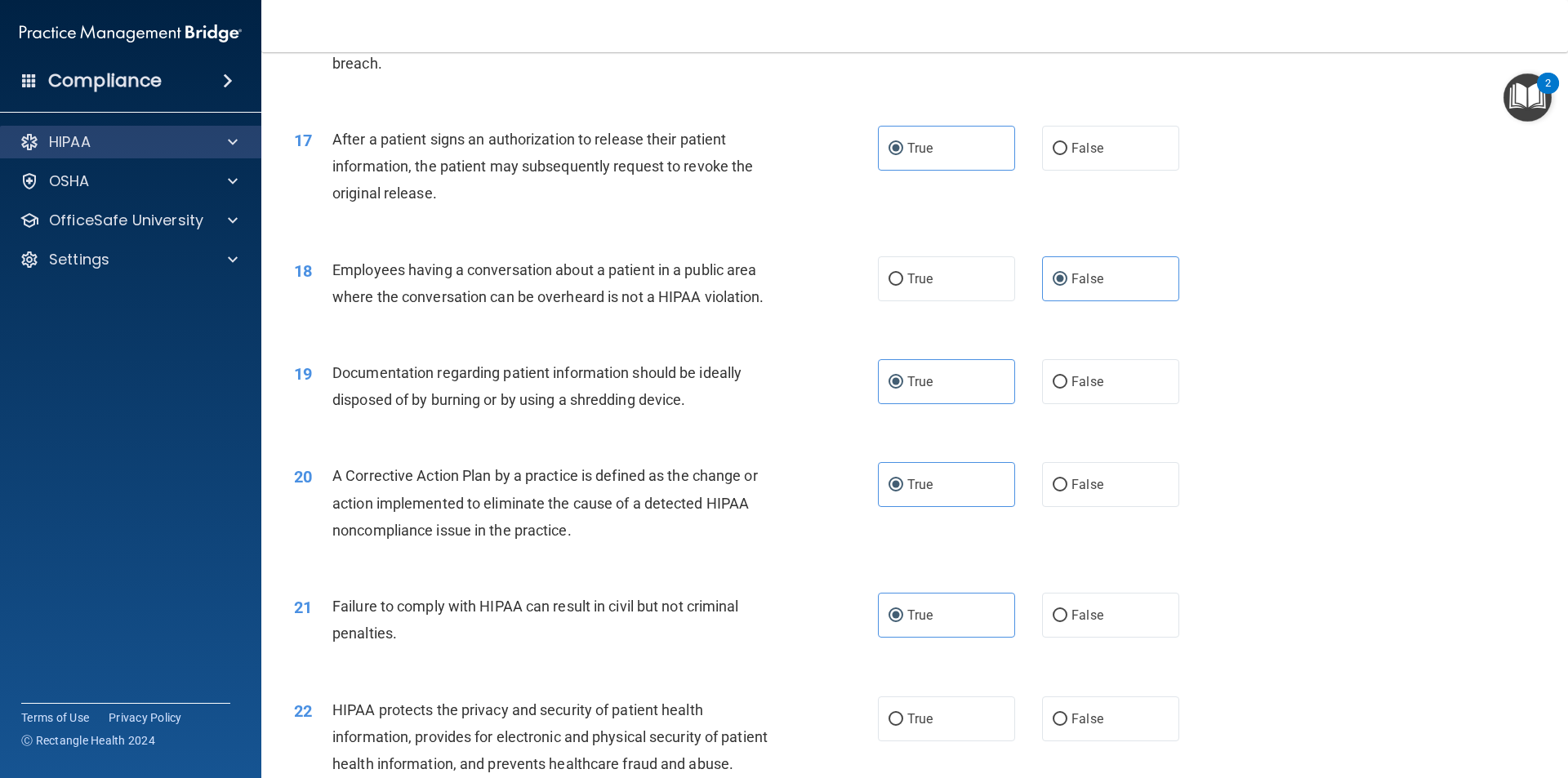
scroll to position [1535, 0]
